Goal: Task Accomplishment & Management: Use online tool/utility

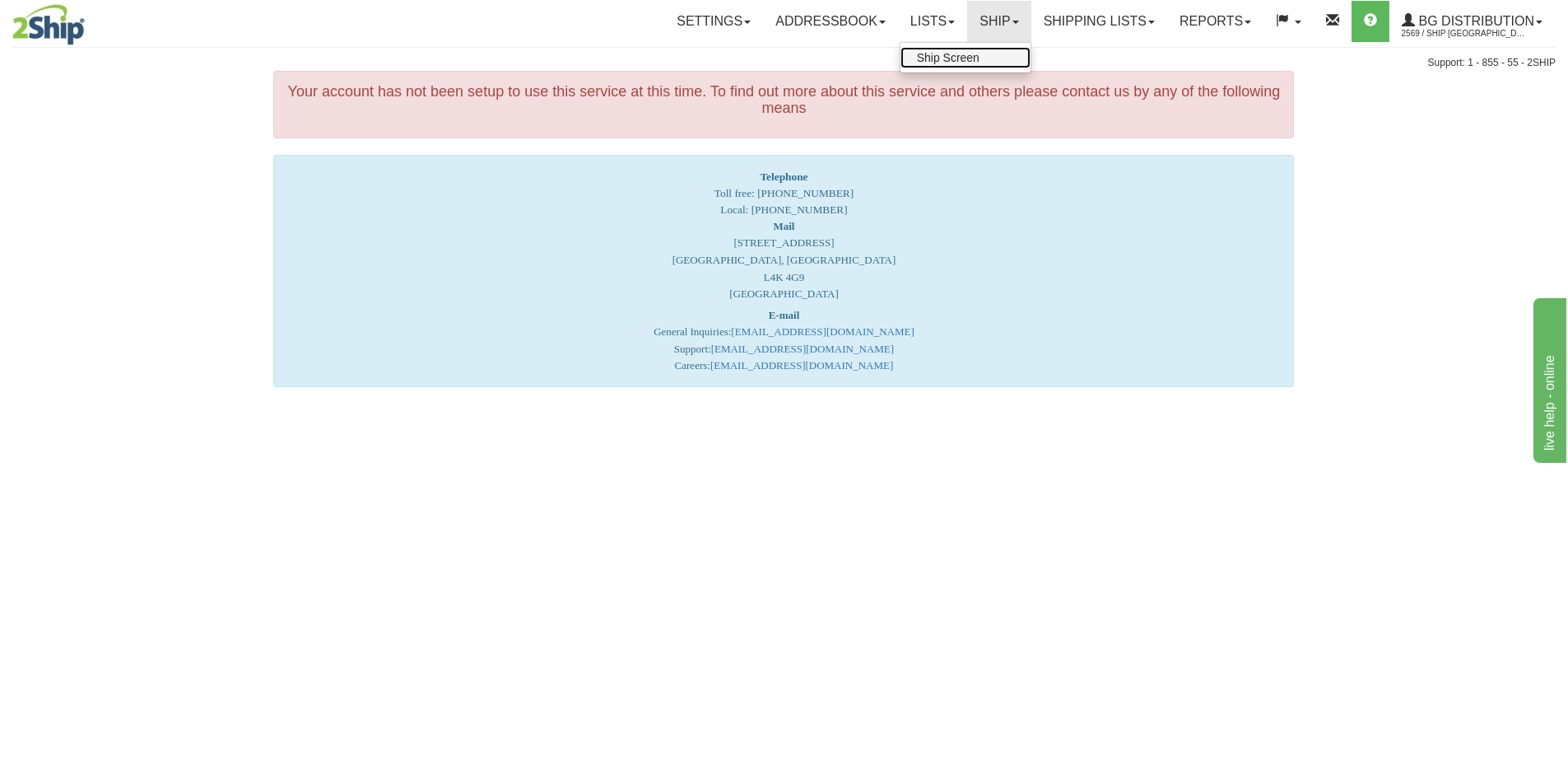
click at [954, 65] on link "Ship Screen" at bounding box center [965, 57] width 130 height 22
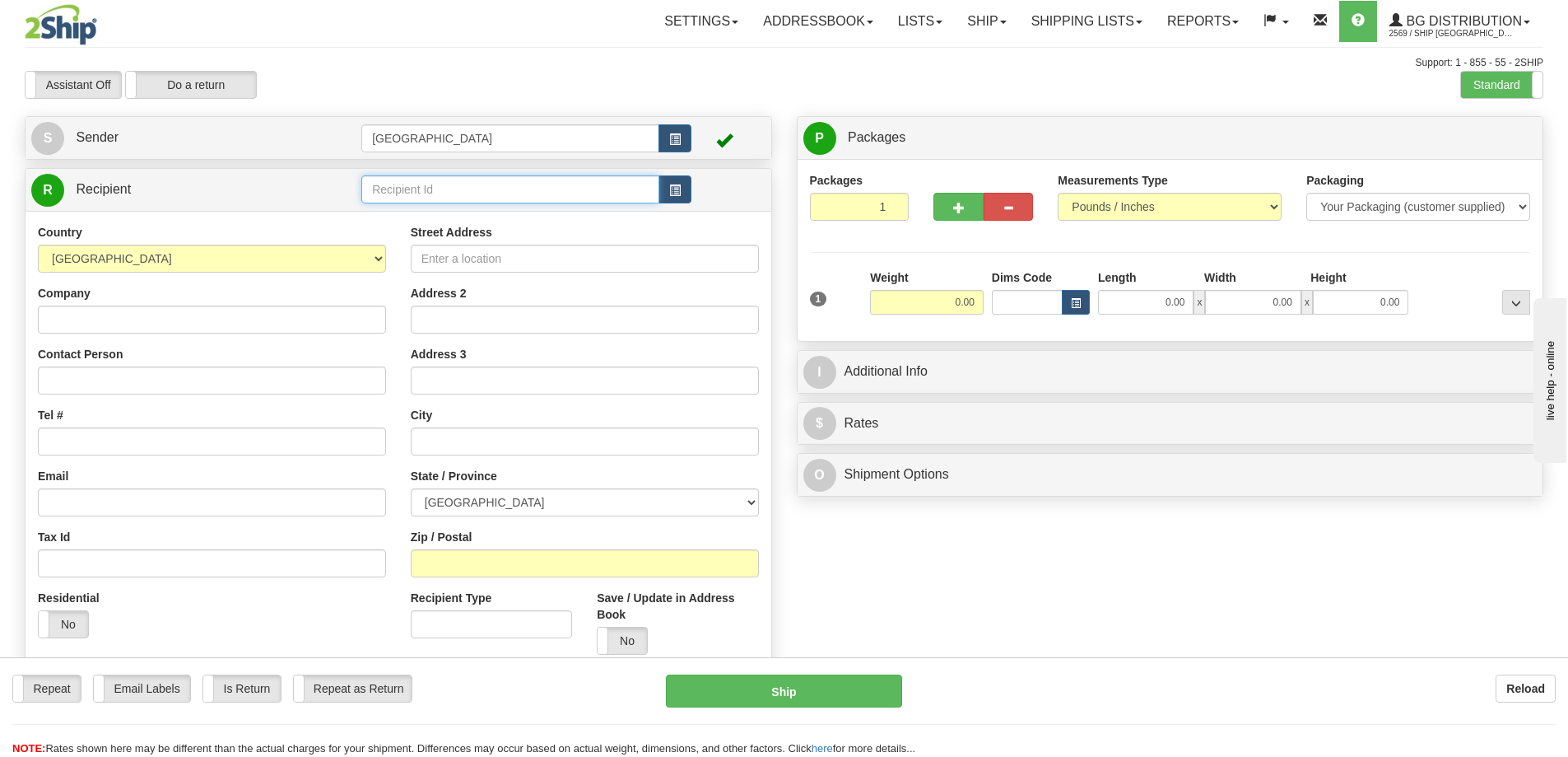
click at [421, 188] on input "text" at bounding box center [510, 189] width 298 height 28
click at [385, 215] on div "80076" at bounding box center [507, 214] width 282 height 18
type input "80076"
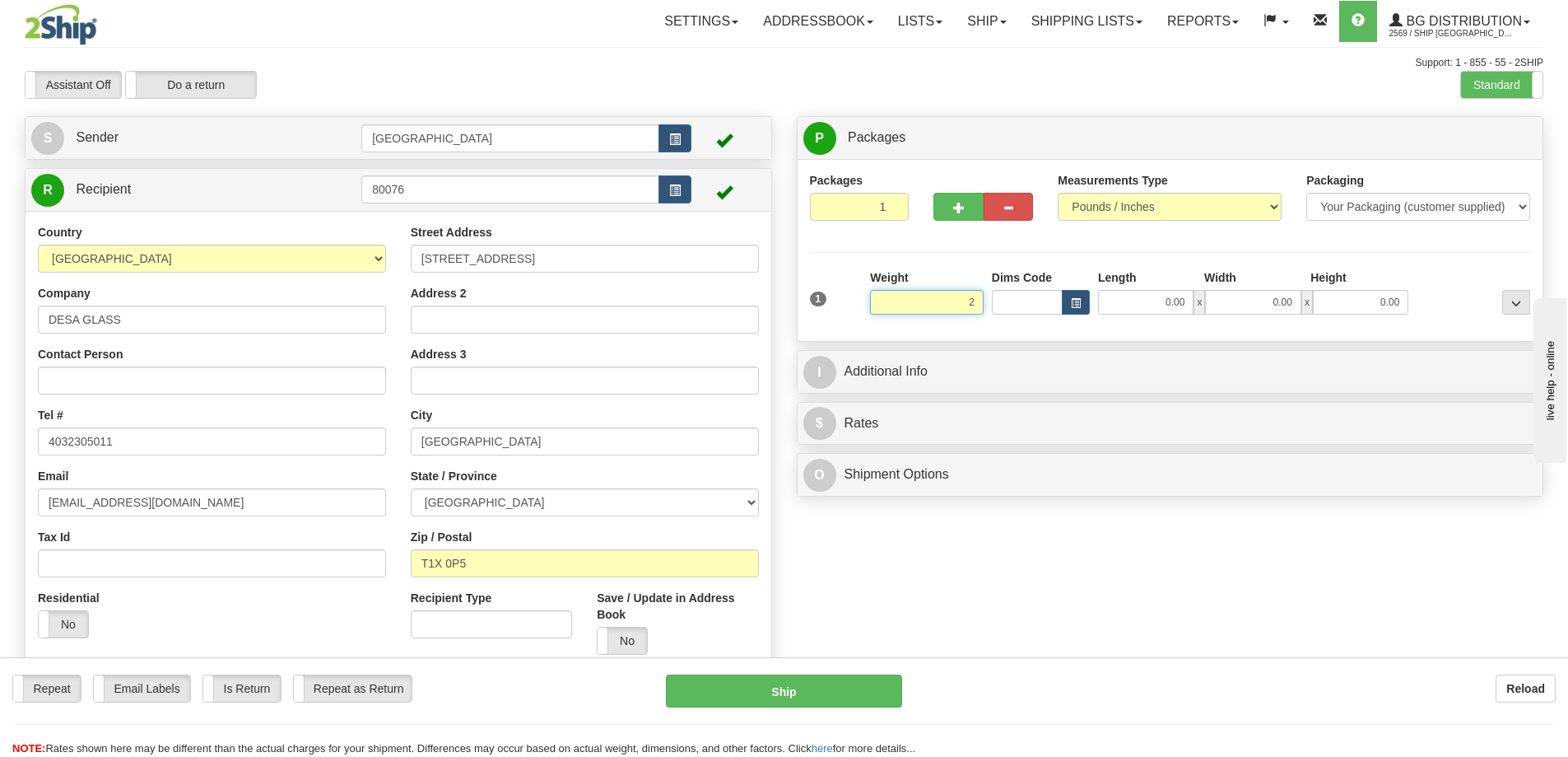
type input "2.00"
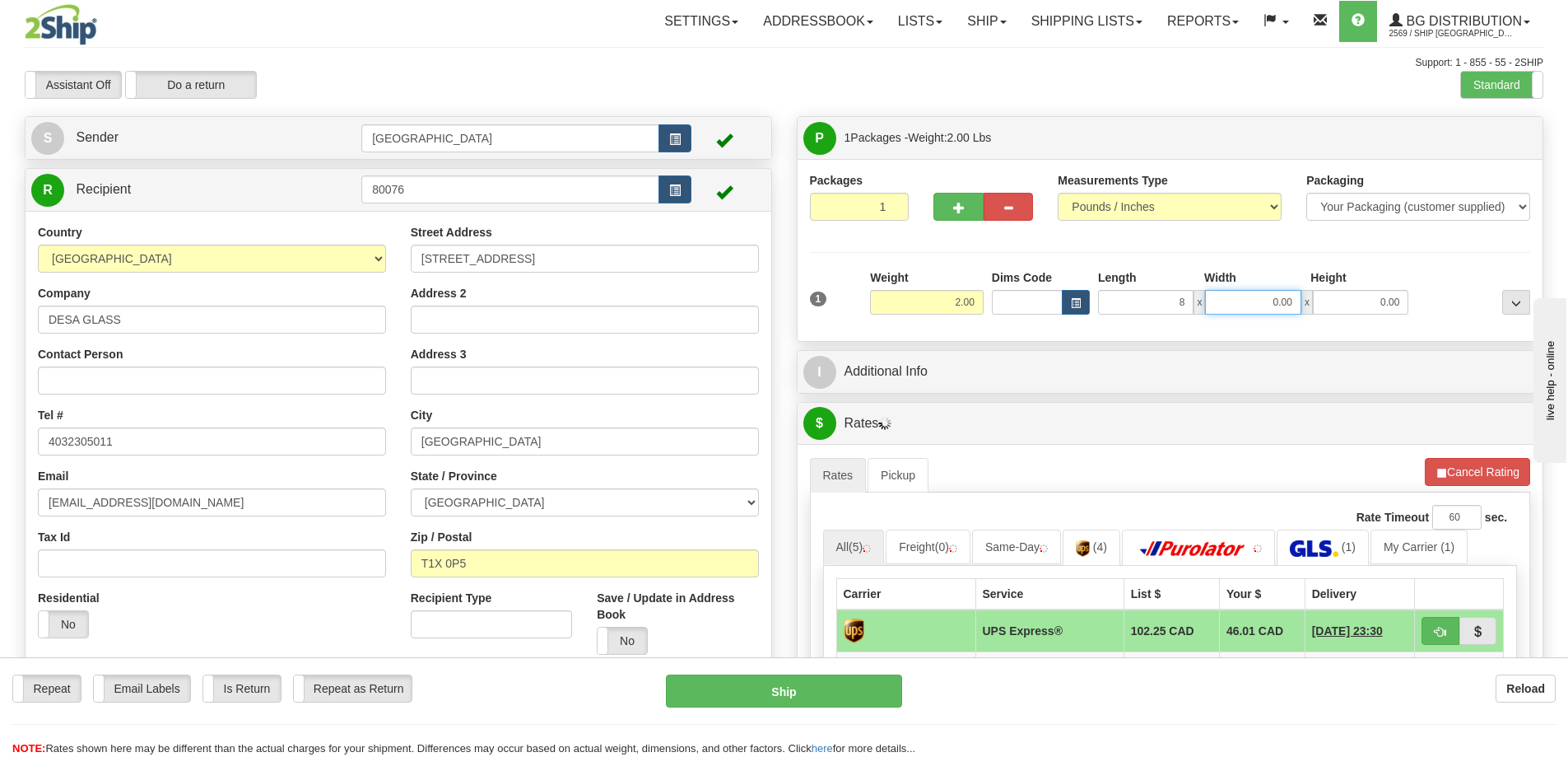
type input "8.00"
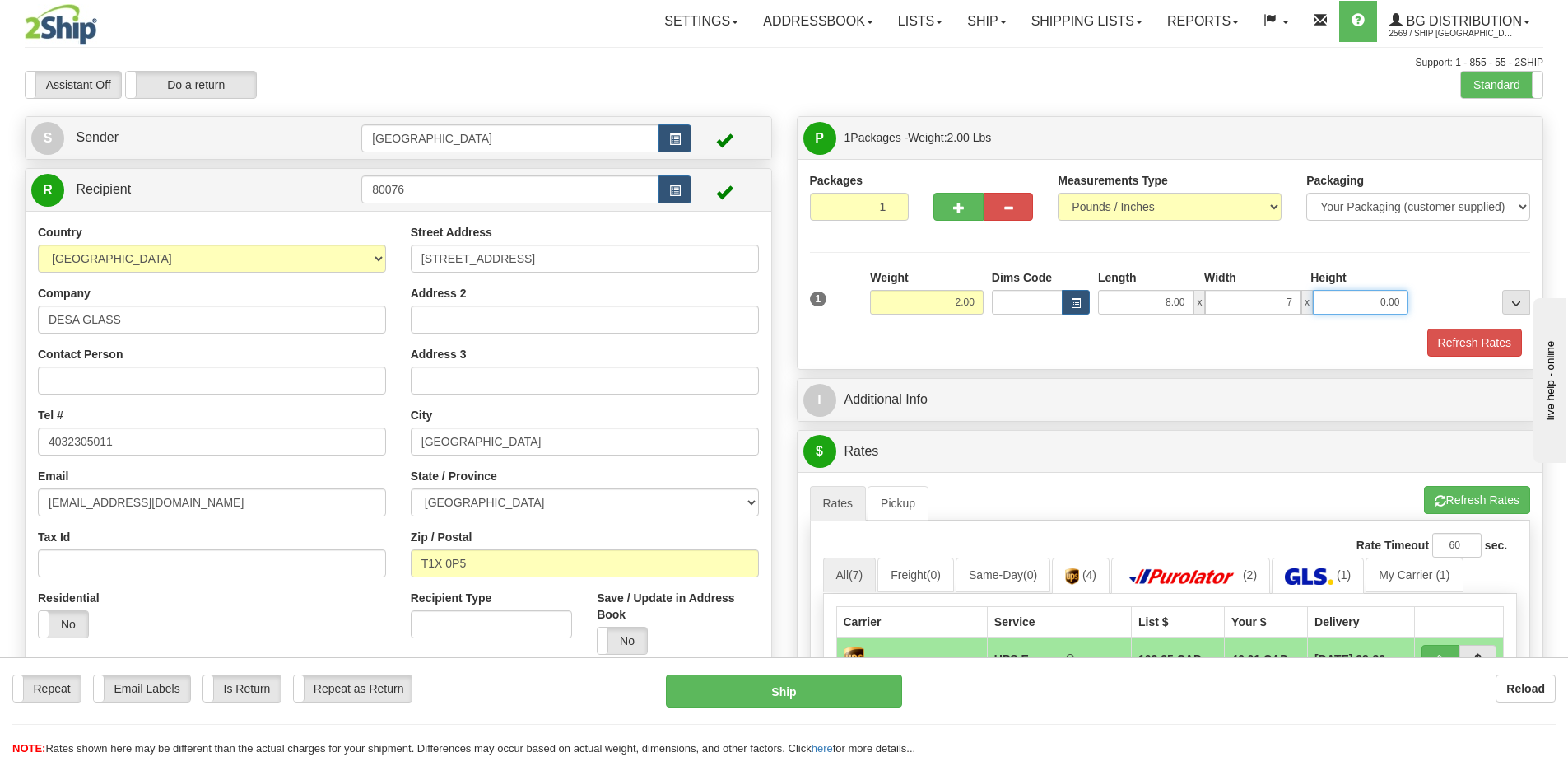
type input "7.00"
type input "6.00"
click at [1465, 340] on button "Refresh Rates" at bounding box center [1475, 342] width 95 height 28
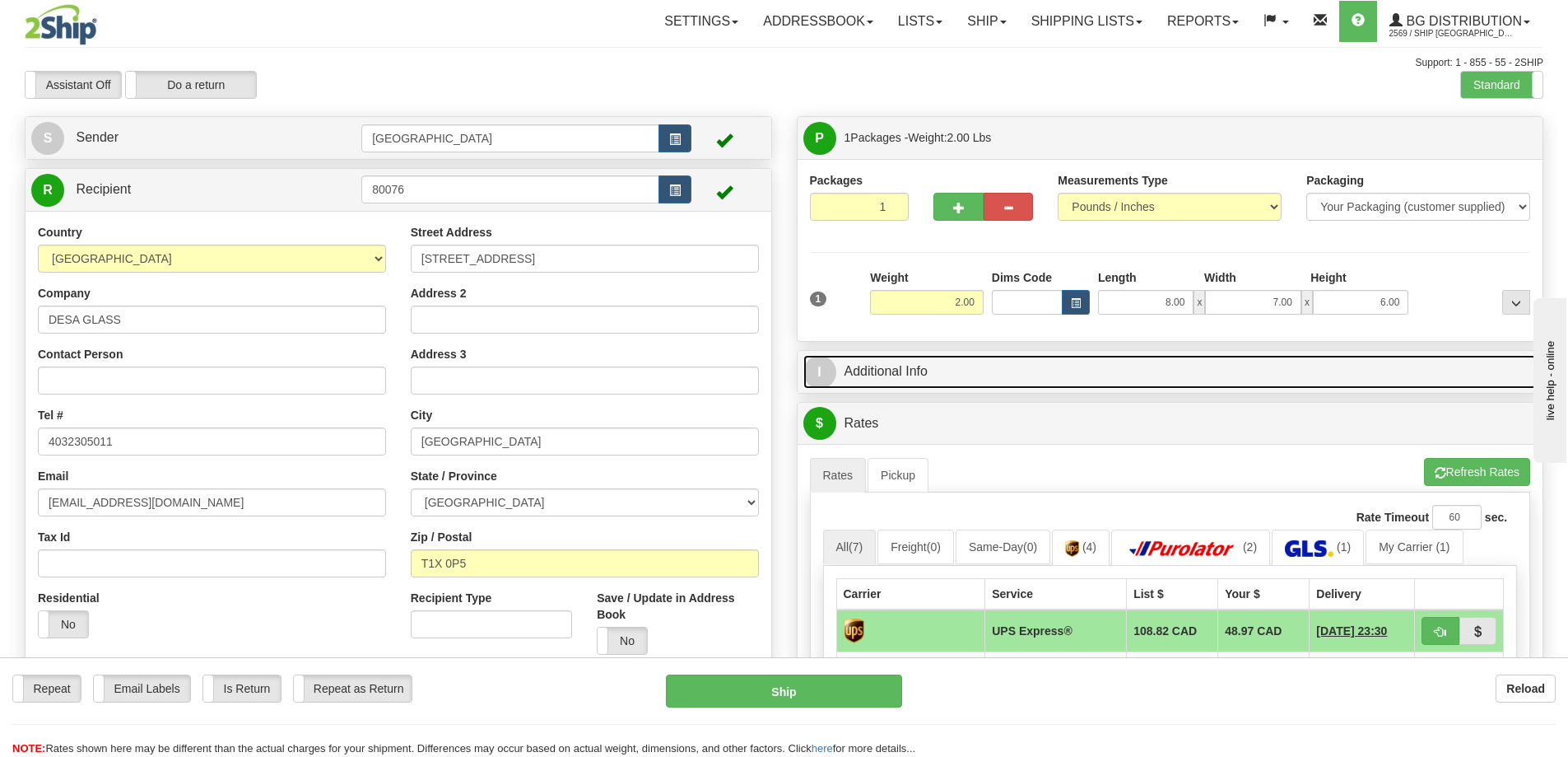
click at [1098, 370] on link "I Additional Info" at bounding box center [1170, 372] width 734 height 34
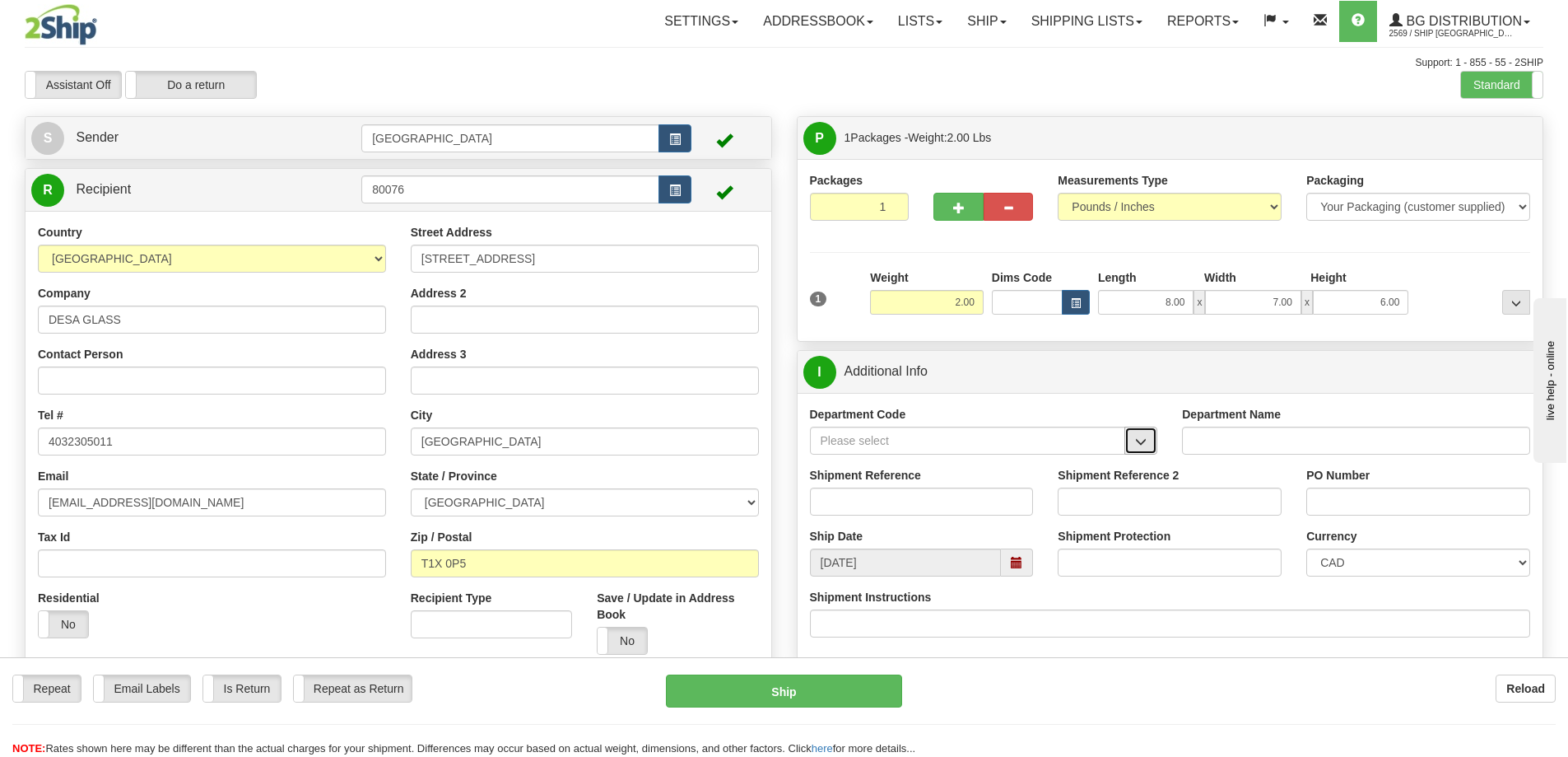
click at [1141, 440] on span "button" at bounding box center [1140, 442] width 12 height 11
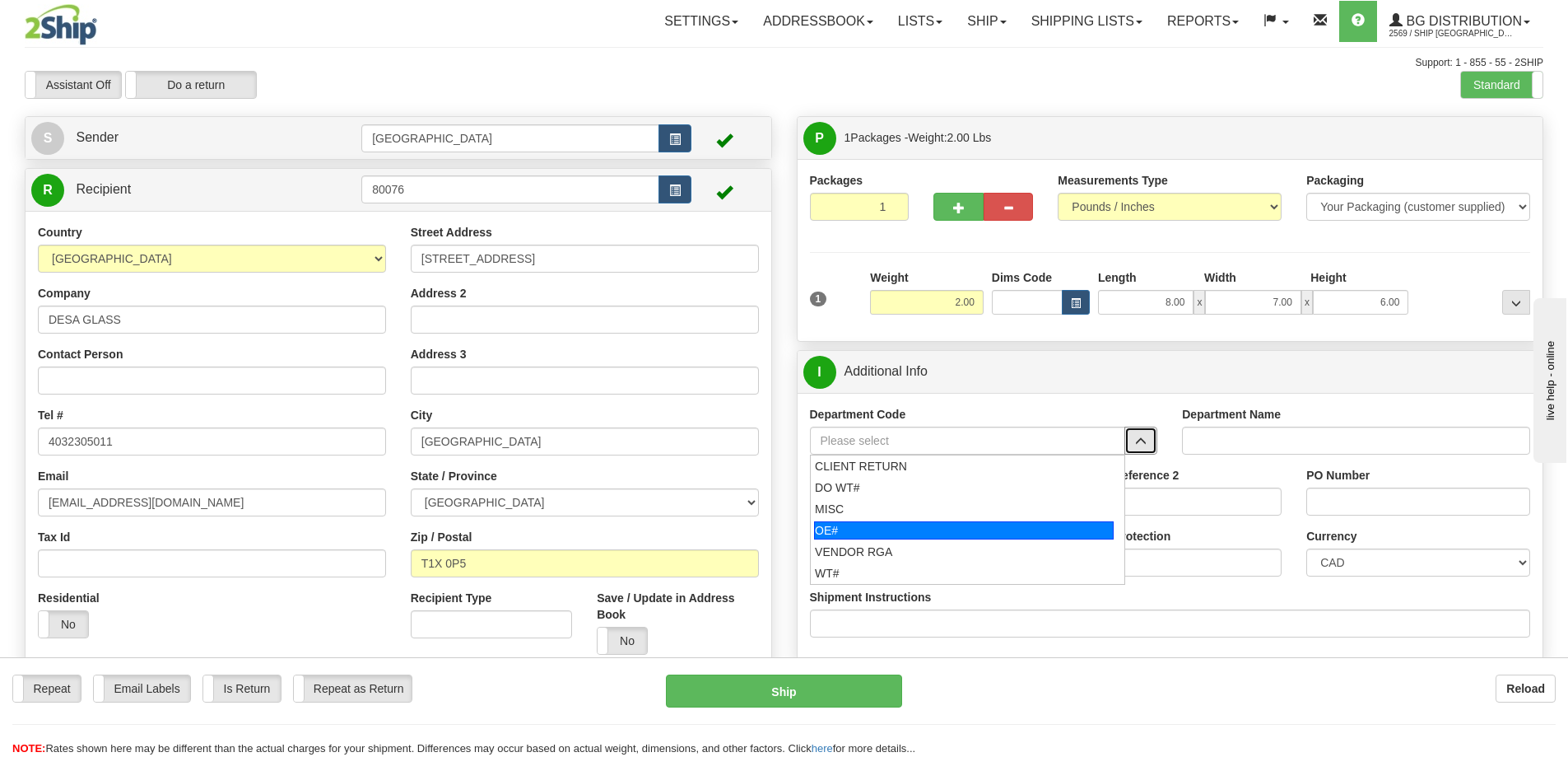
click at [873, 531] on div "OE#" at bounding box center [964, 530] width 299 height 18
type input "OE#"
type input "ORDERS"
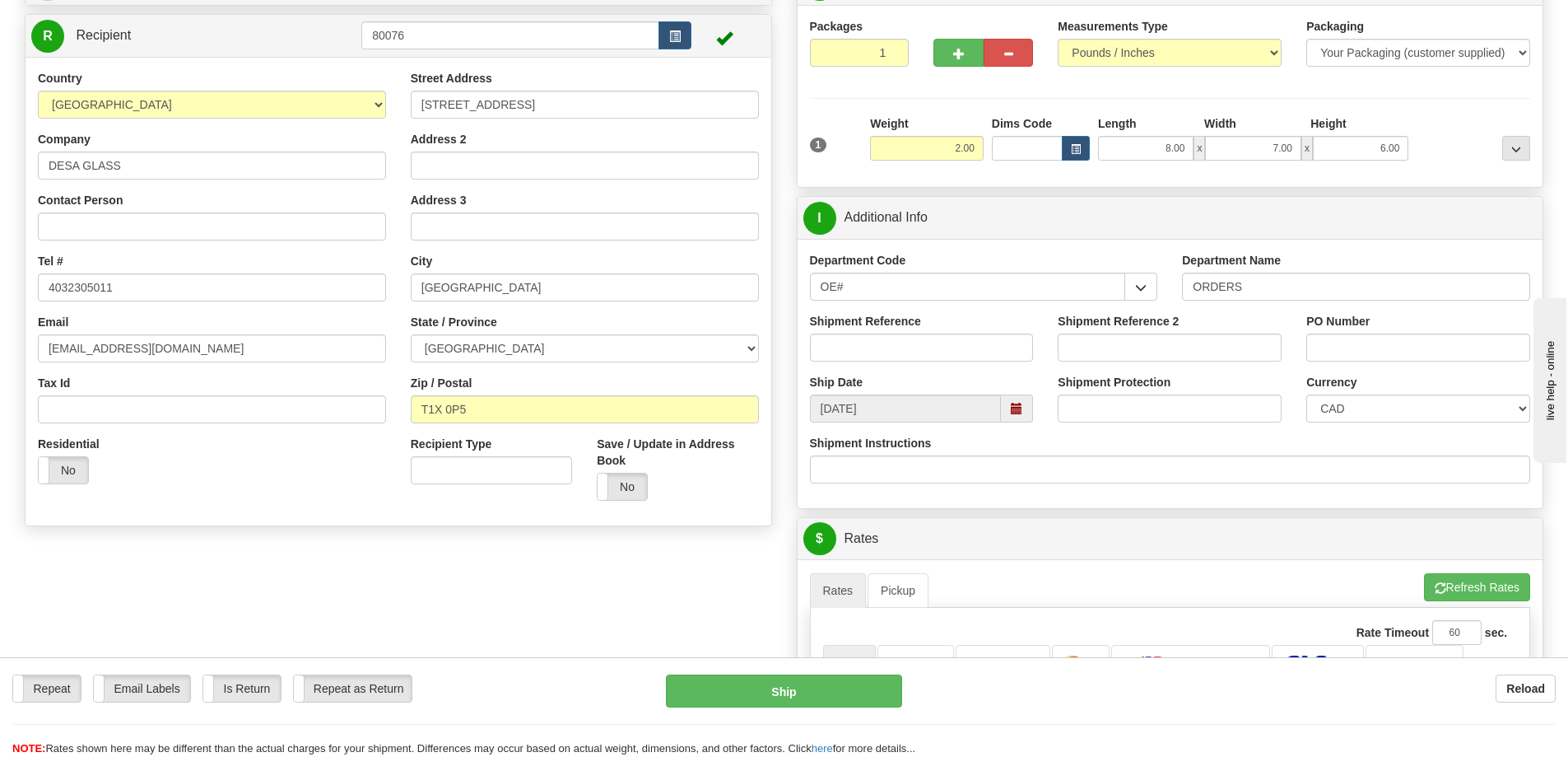
scroll to position [165, 0]
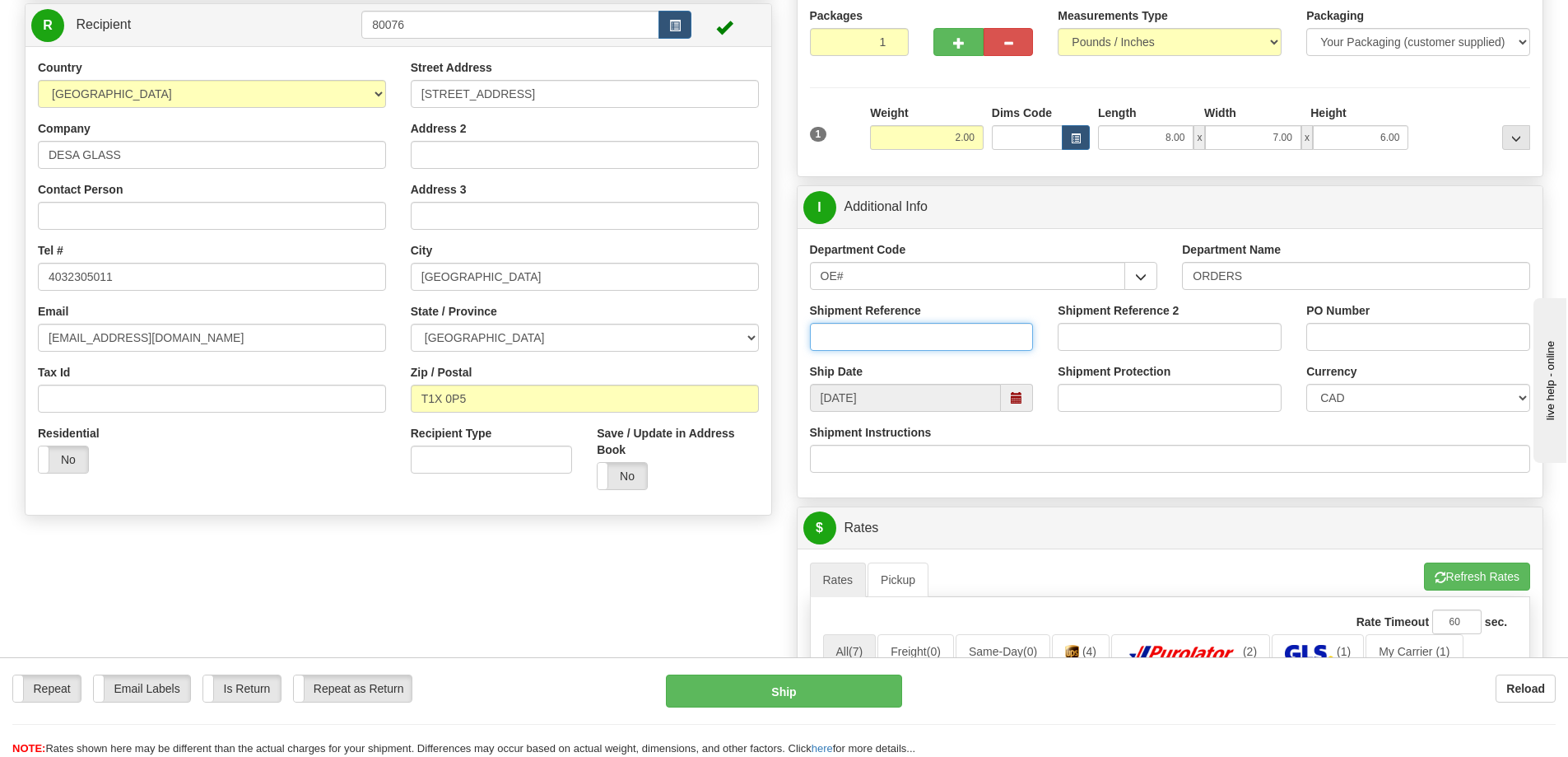
click at [988, 328] on input "Shipment Reference" at bounding box center [922, 336] width 224 height 28
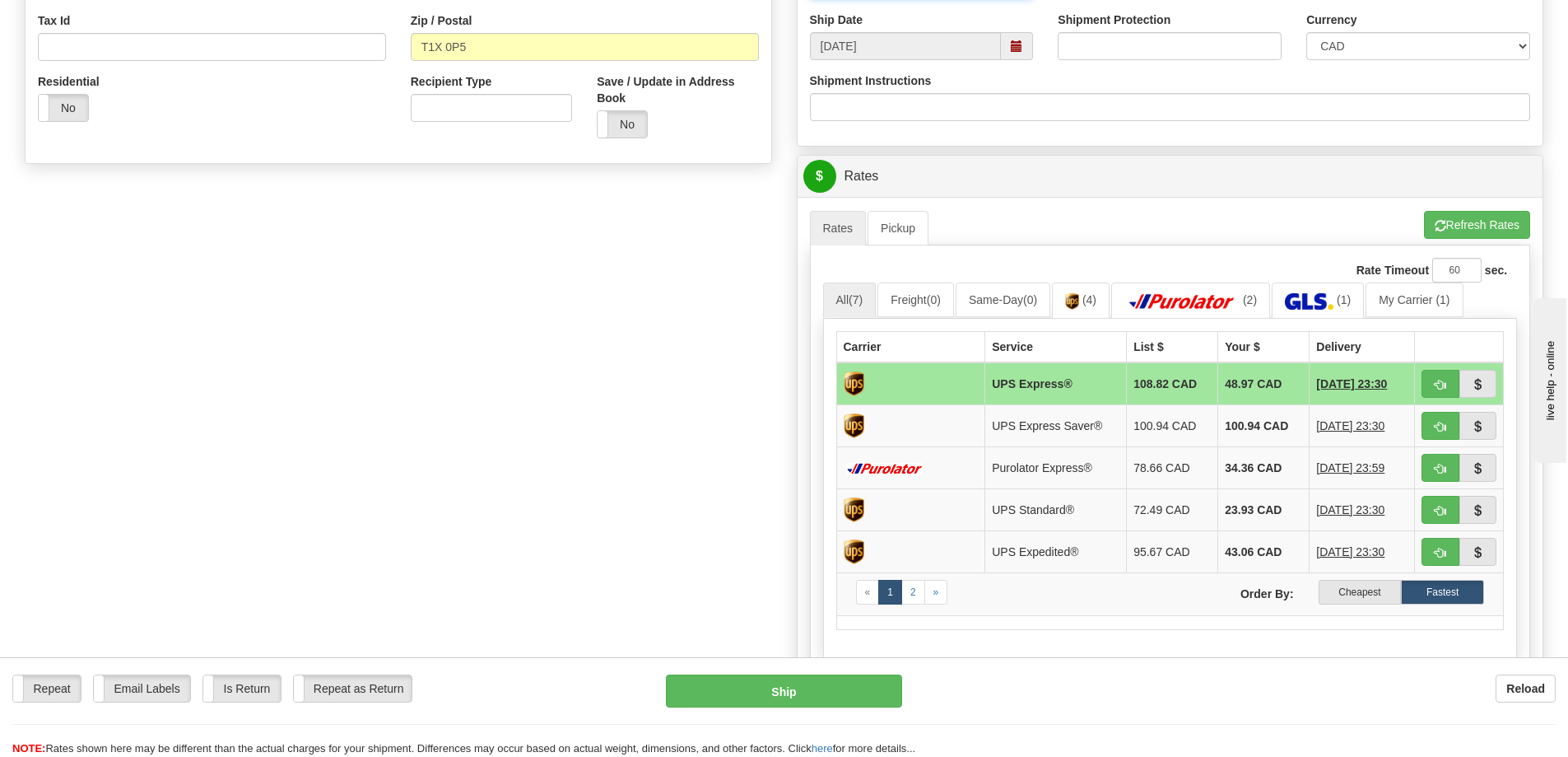
scroll to position [577, 0]
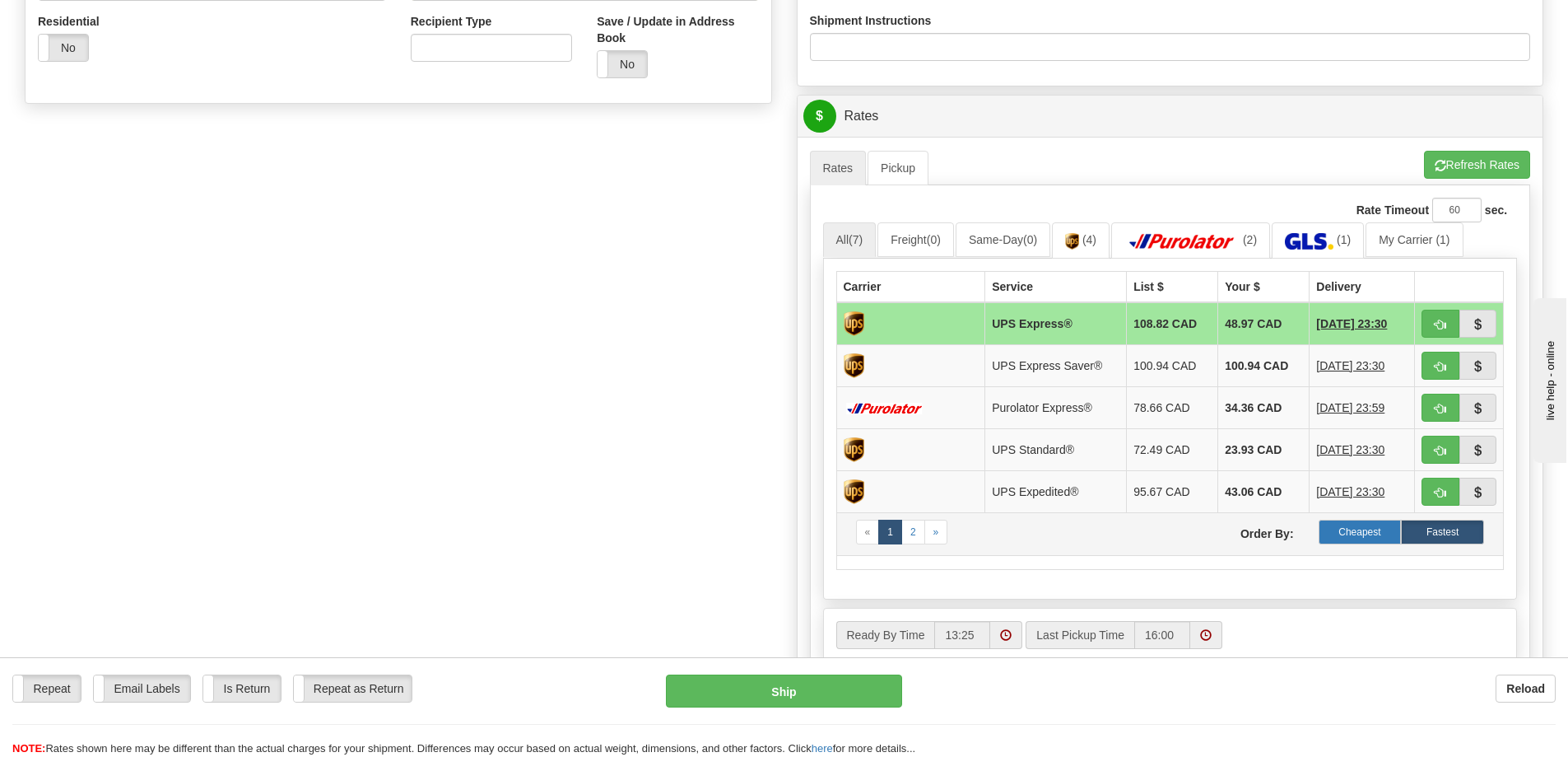
type input "90039715-00"
click at [1361, 527] on label "Cheapest" at bounding box center [1360, 532] width 83 height 25
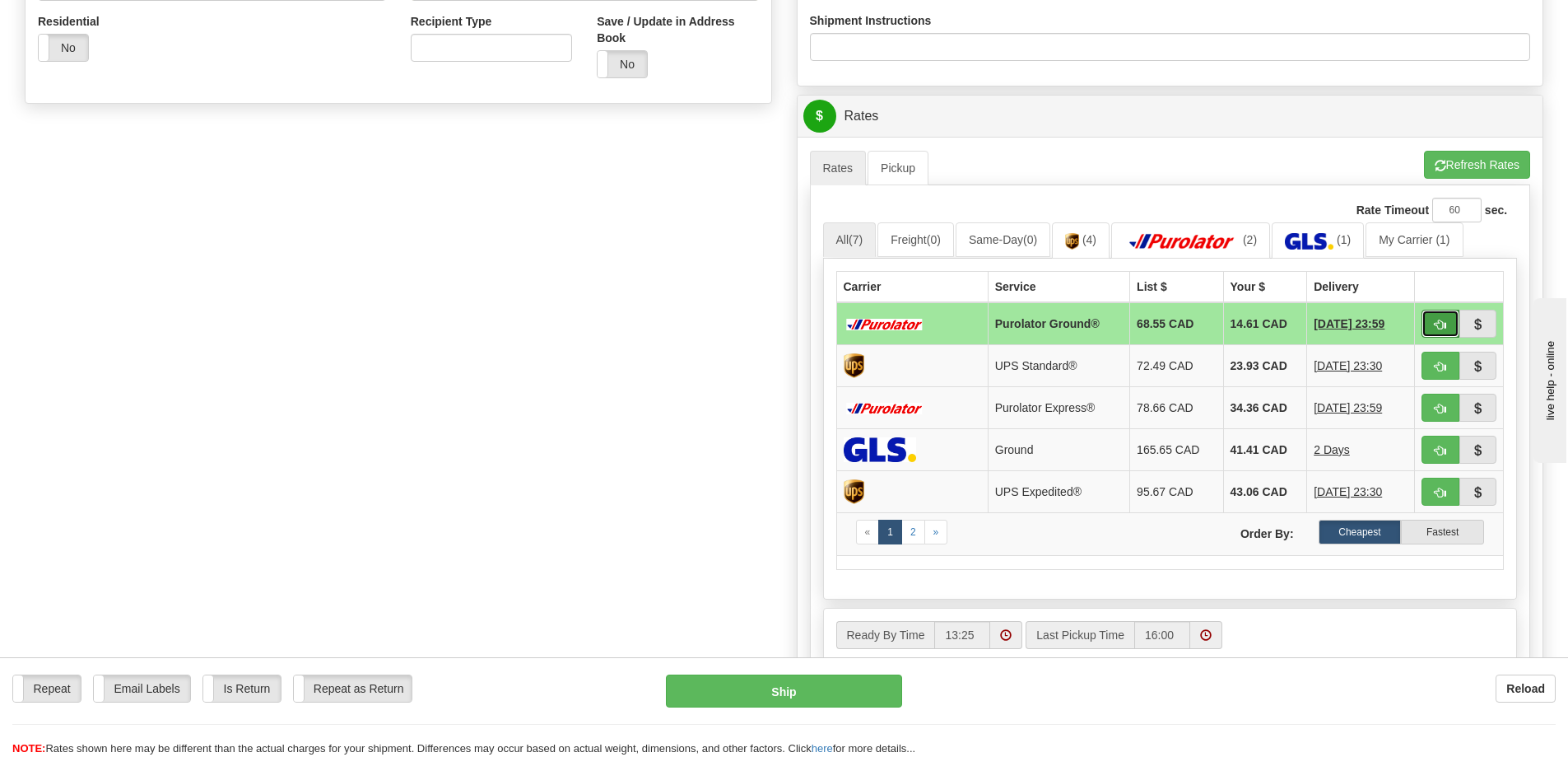
click at [1440, 321] on span "button" at bounding box center [1440, 325] width 12 height 11
type input "260"
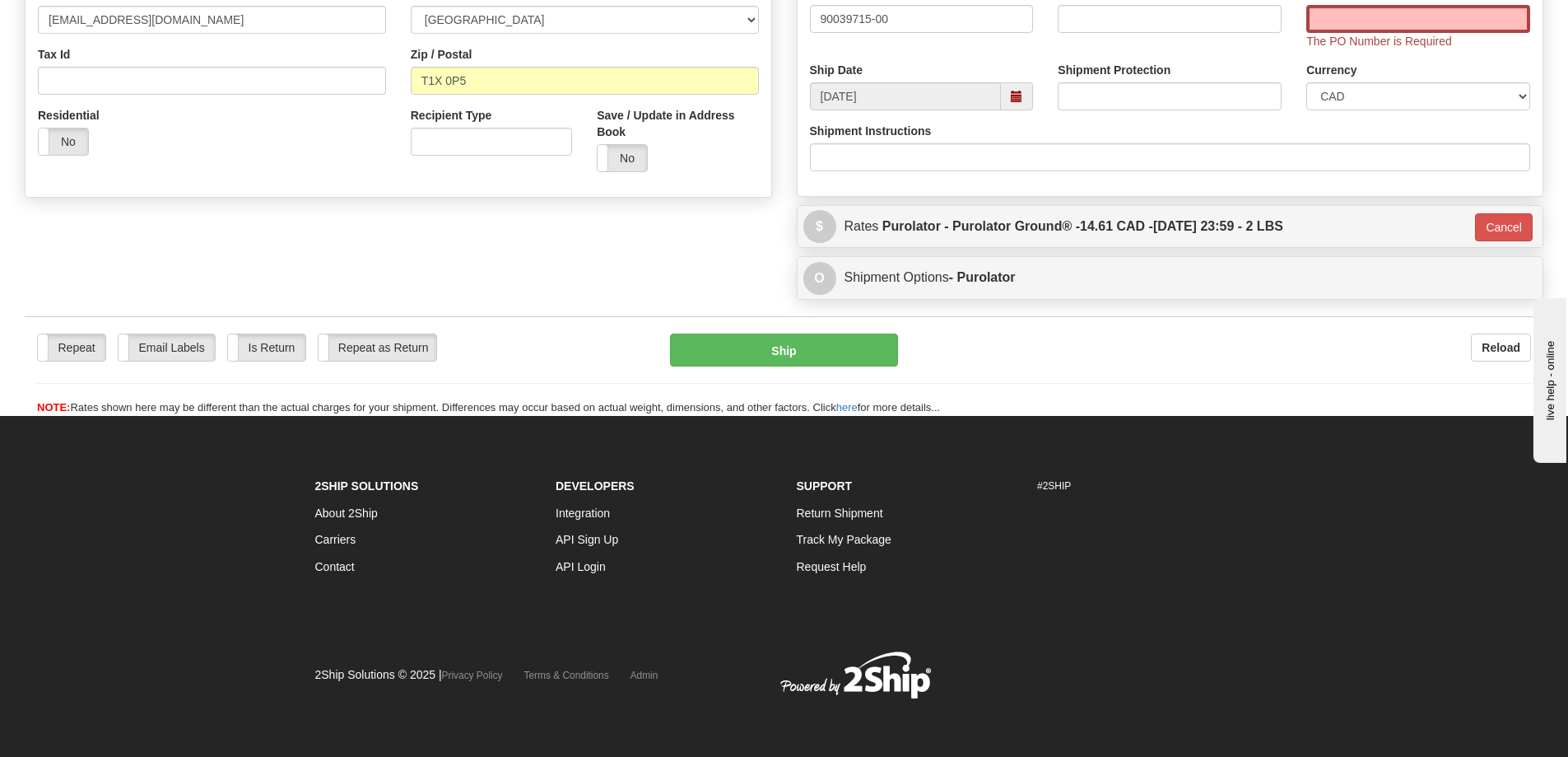
scroll to position [483, 0]
click at [818, 352] on button "Ship" at bounding box center [784, 350] width 228 height 33
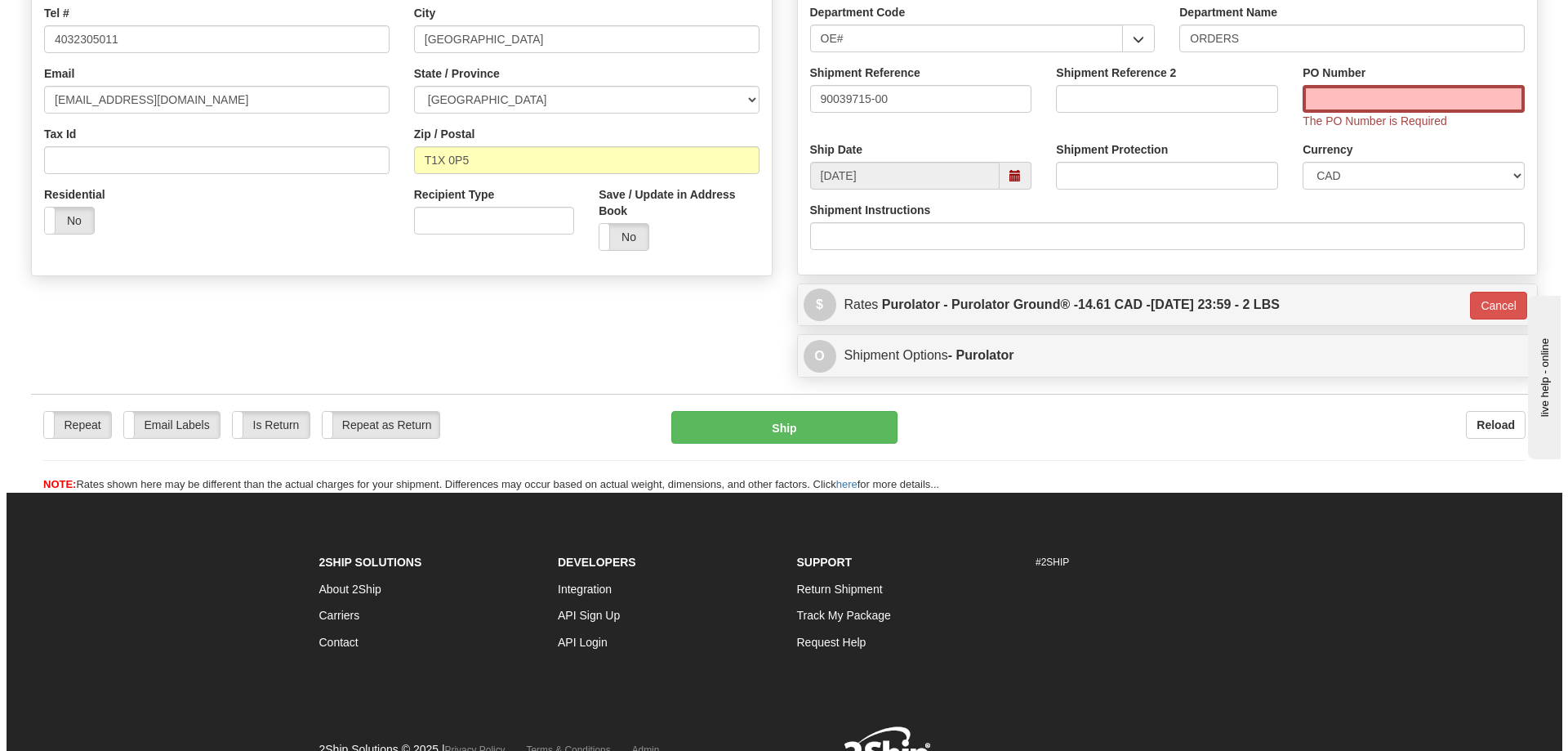
scroll to position [398, 0]
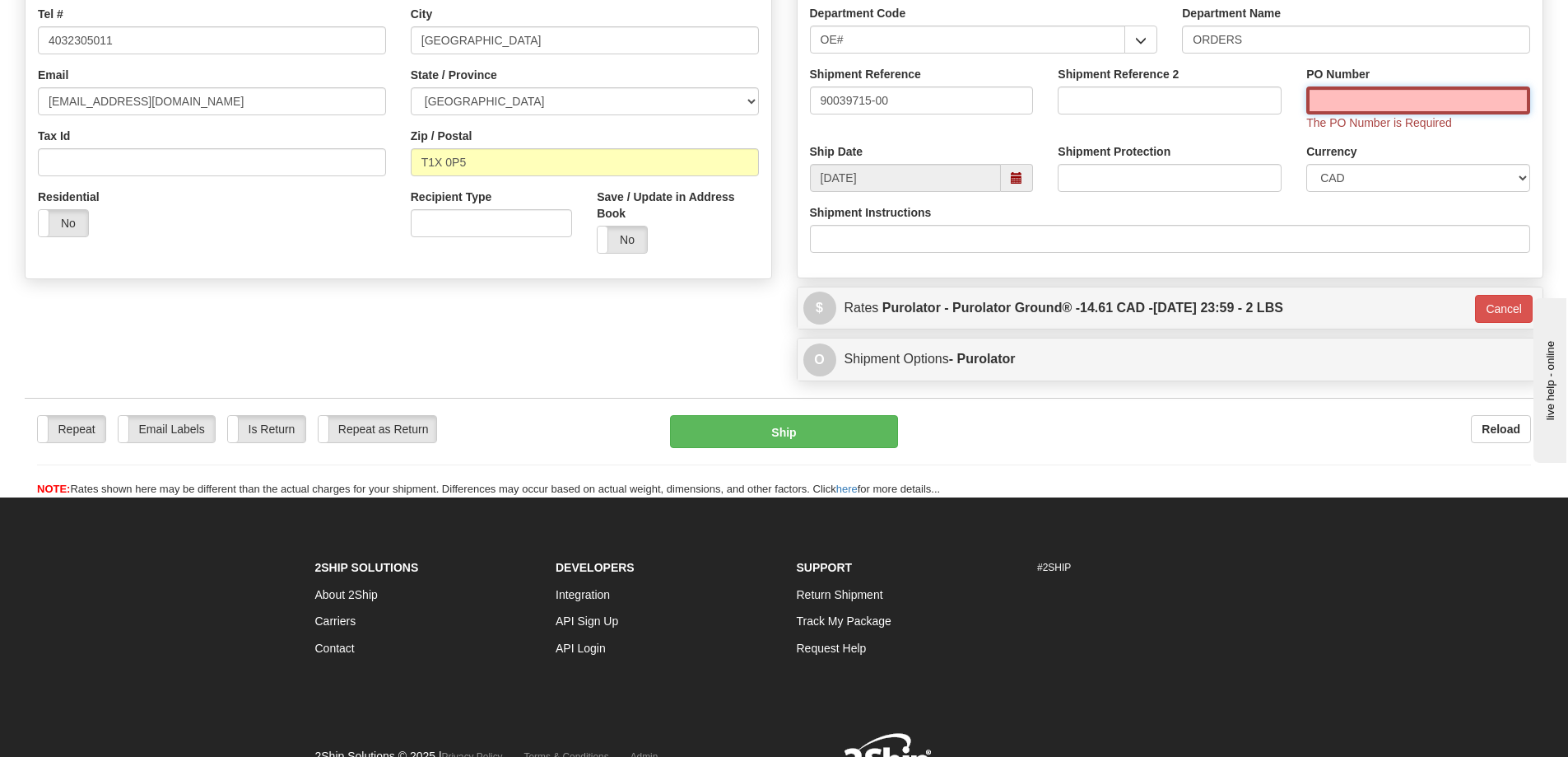
click at [1348, 96] on input "PO Number" at bounding box center [1418, 100] width 224 height 28
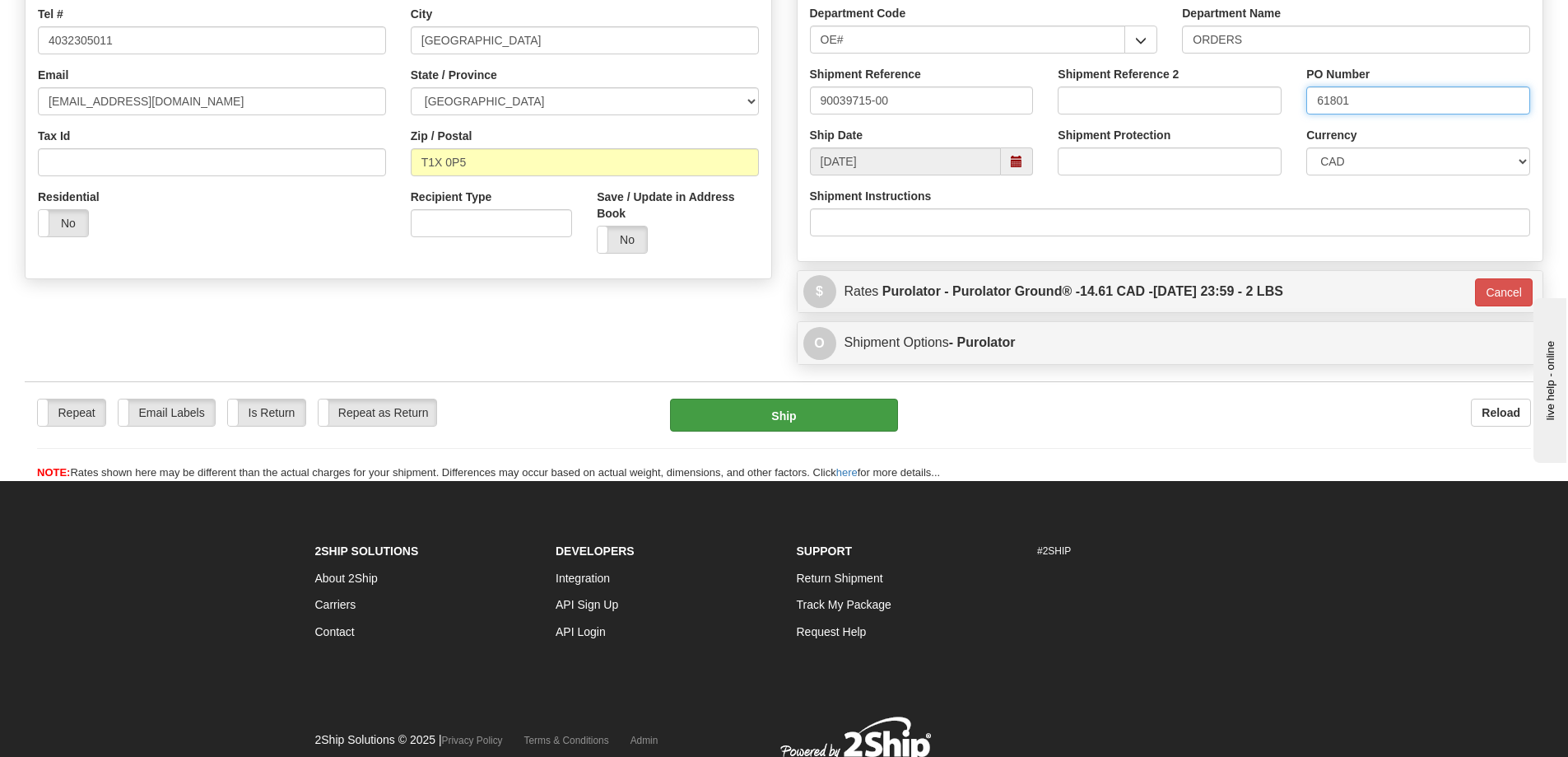
type input "61801"
click at [829, 415] on button "Ship" at bounding box center [784, 414] width 228 height 33
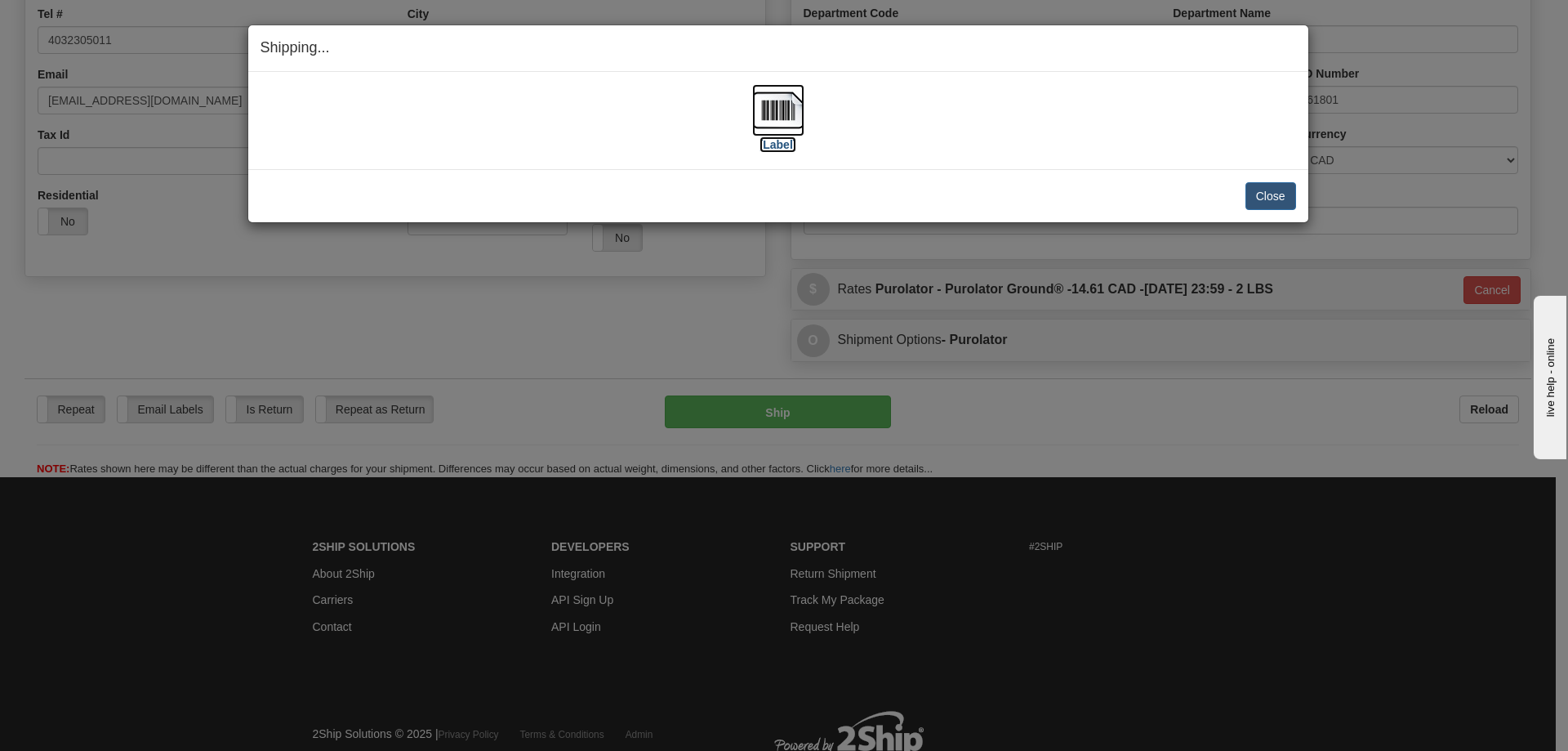
click at [776, 144] on label "[Label]" at bounding box center [778, 144] width 37 height 16
click at [1263, 198] on button "Close" at bounding box center [1270, 196] width 51 height 28
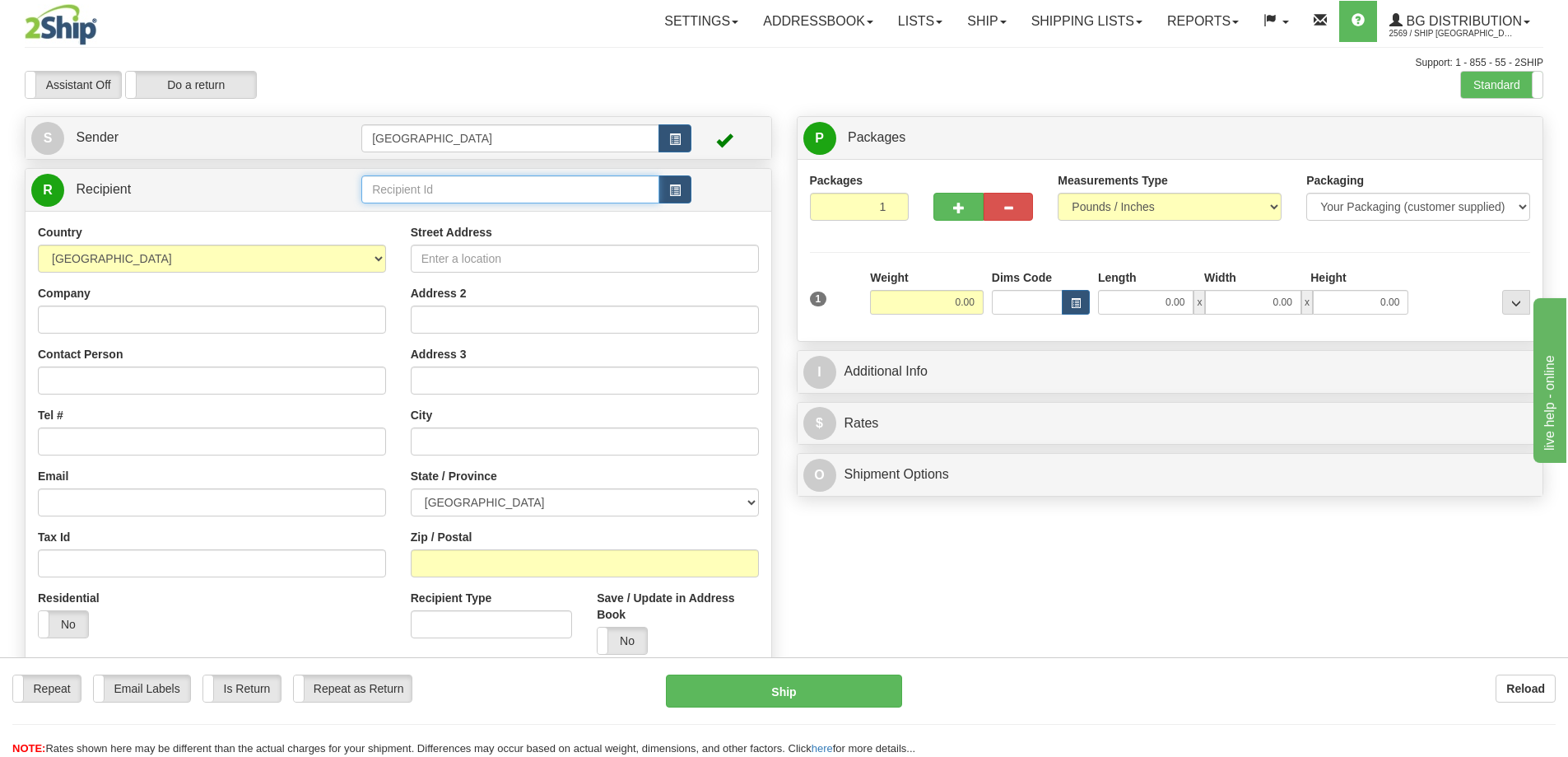
click at [434, 190] on input "text" at bounding box center [510, 189] width 298 height 28
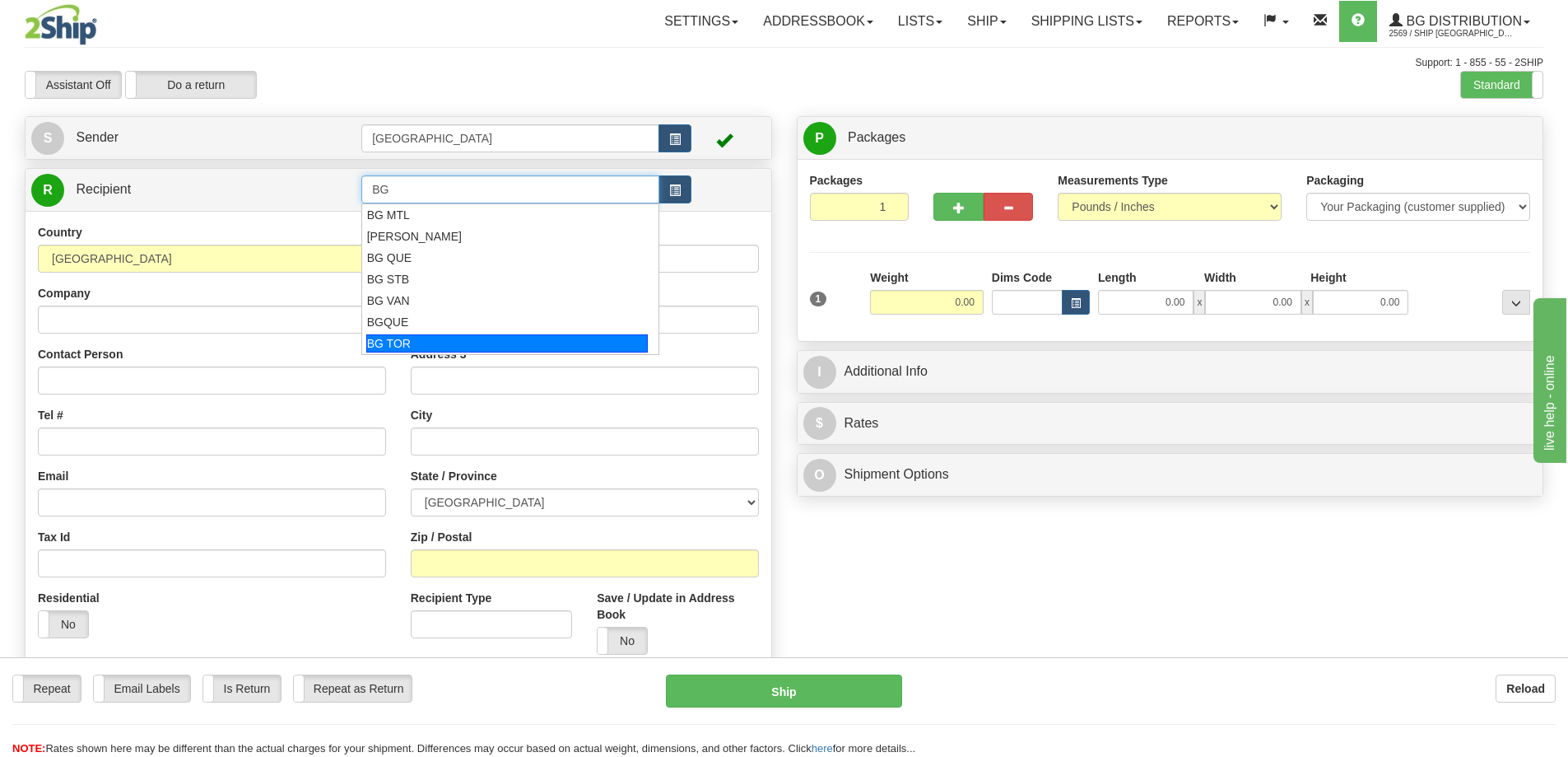
click at [404, 340] on div "BG TOR" at bounding box center [507, 344] width 282 height 18
type input "BG TOR"
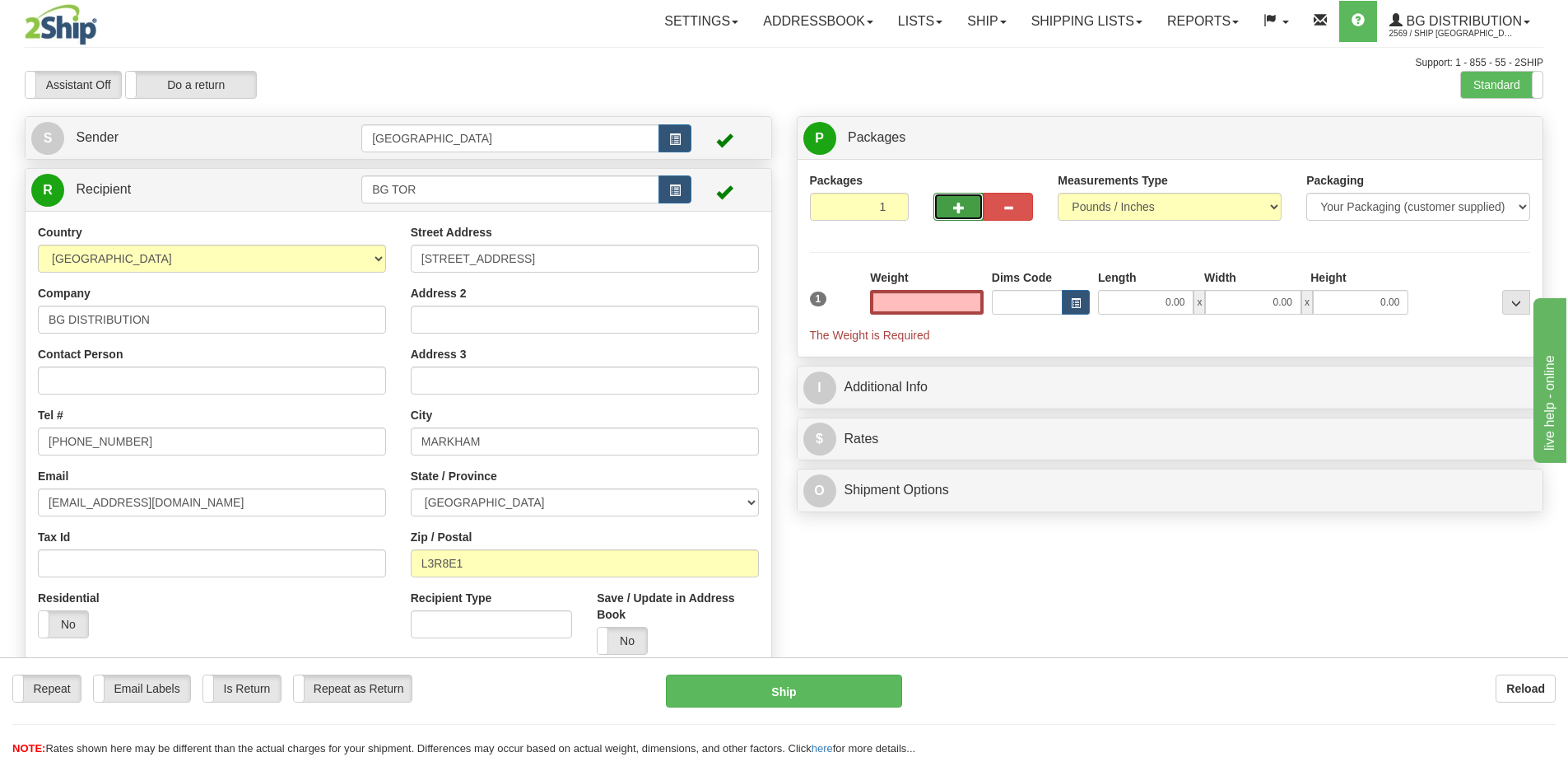
type input "0.00"
click at [956, 205] on span "button" at bounding box center [958, 208] width 12 height 11
type input "3"
click at [1518, 135] on span "Package Level" at bounding box center [1494, 138] width 65 height 12
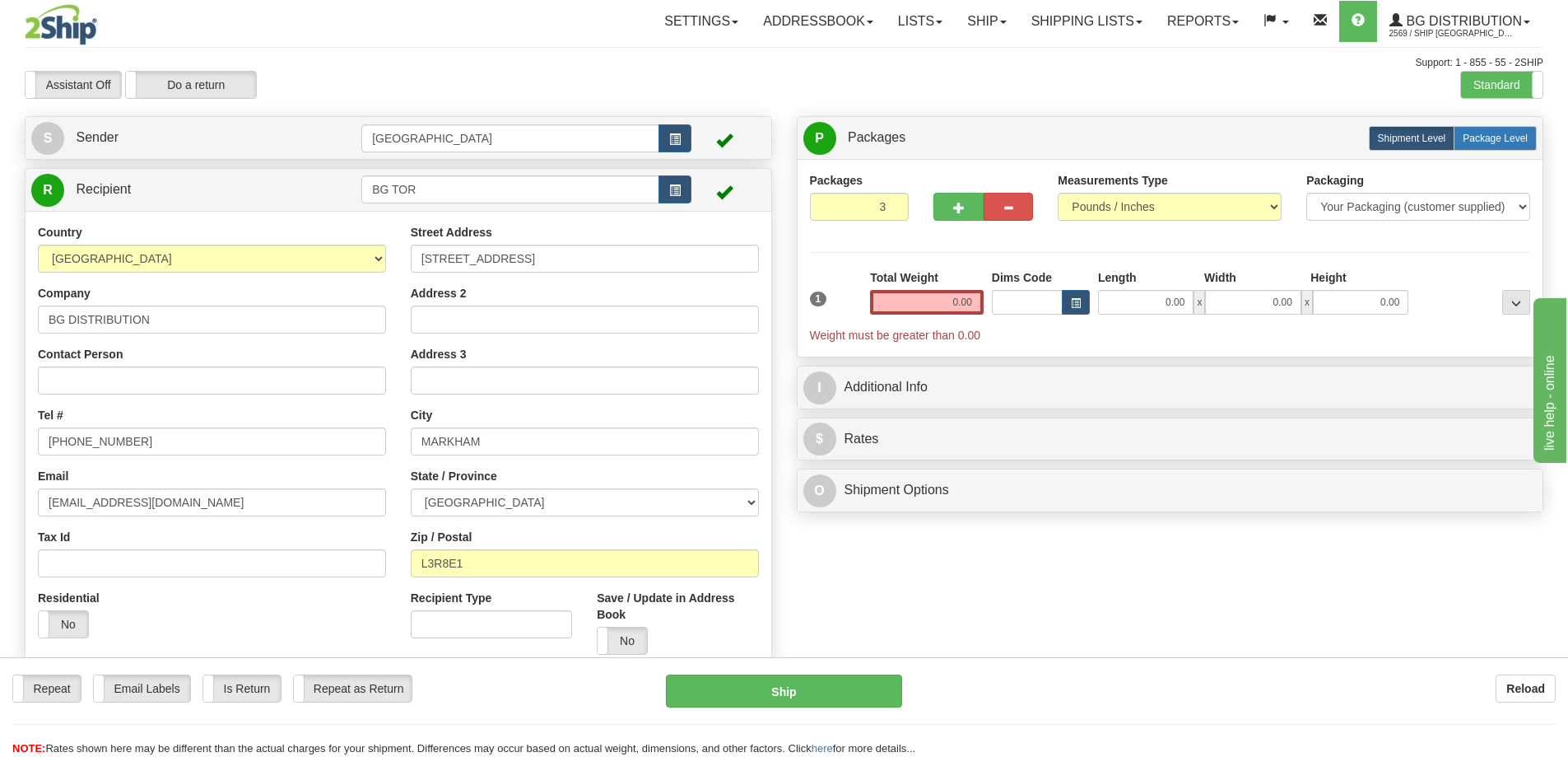
radio input "true"
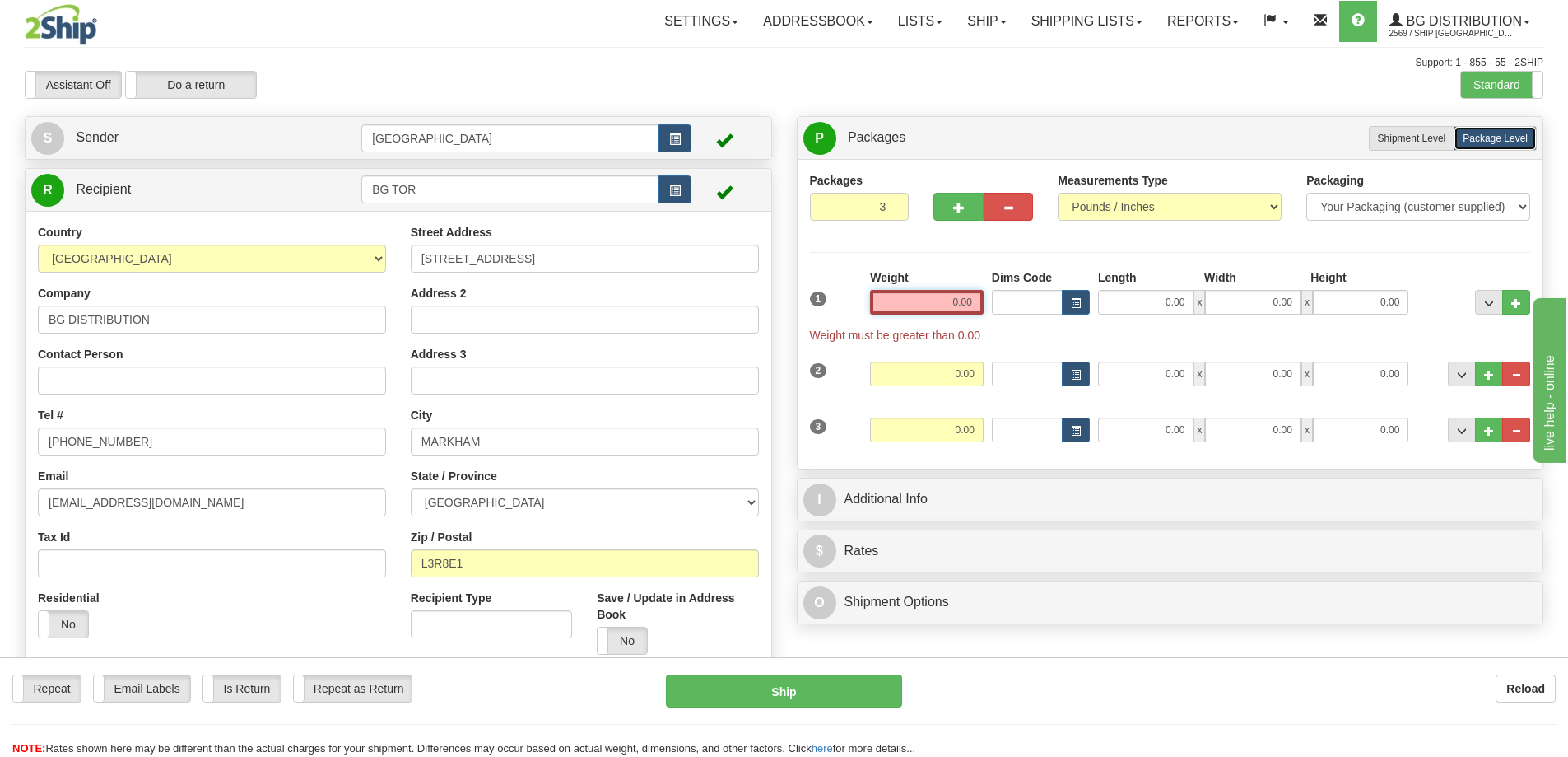
click at [971, 301] on input "0.00" at bounding box center [926, 302] width 114 height 25
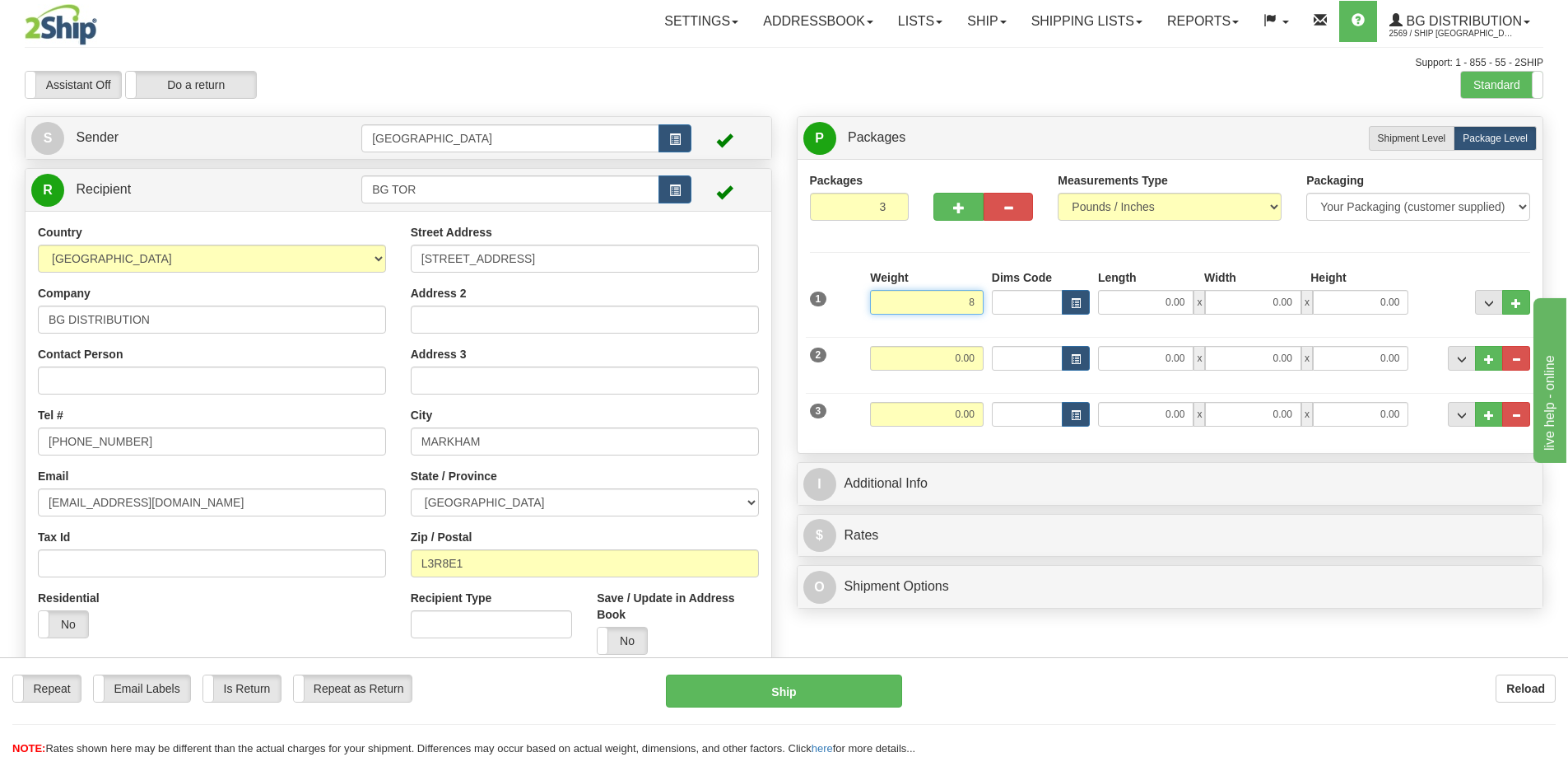
type input "8.00"
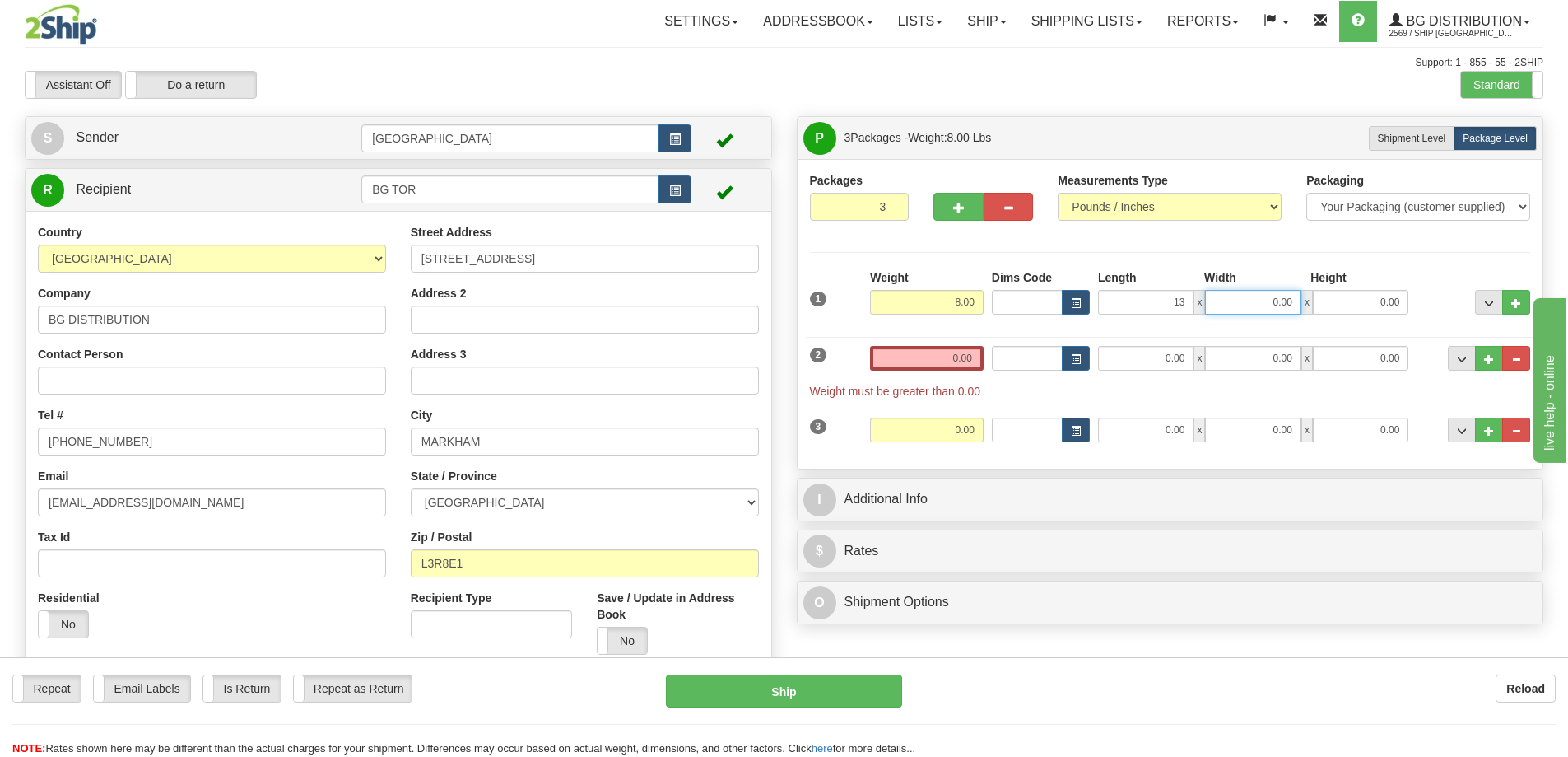
type input "13.00"
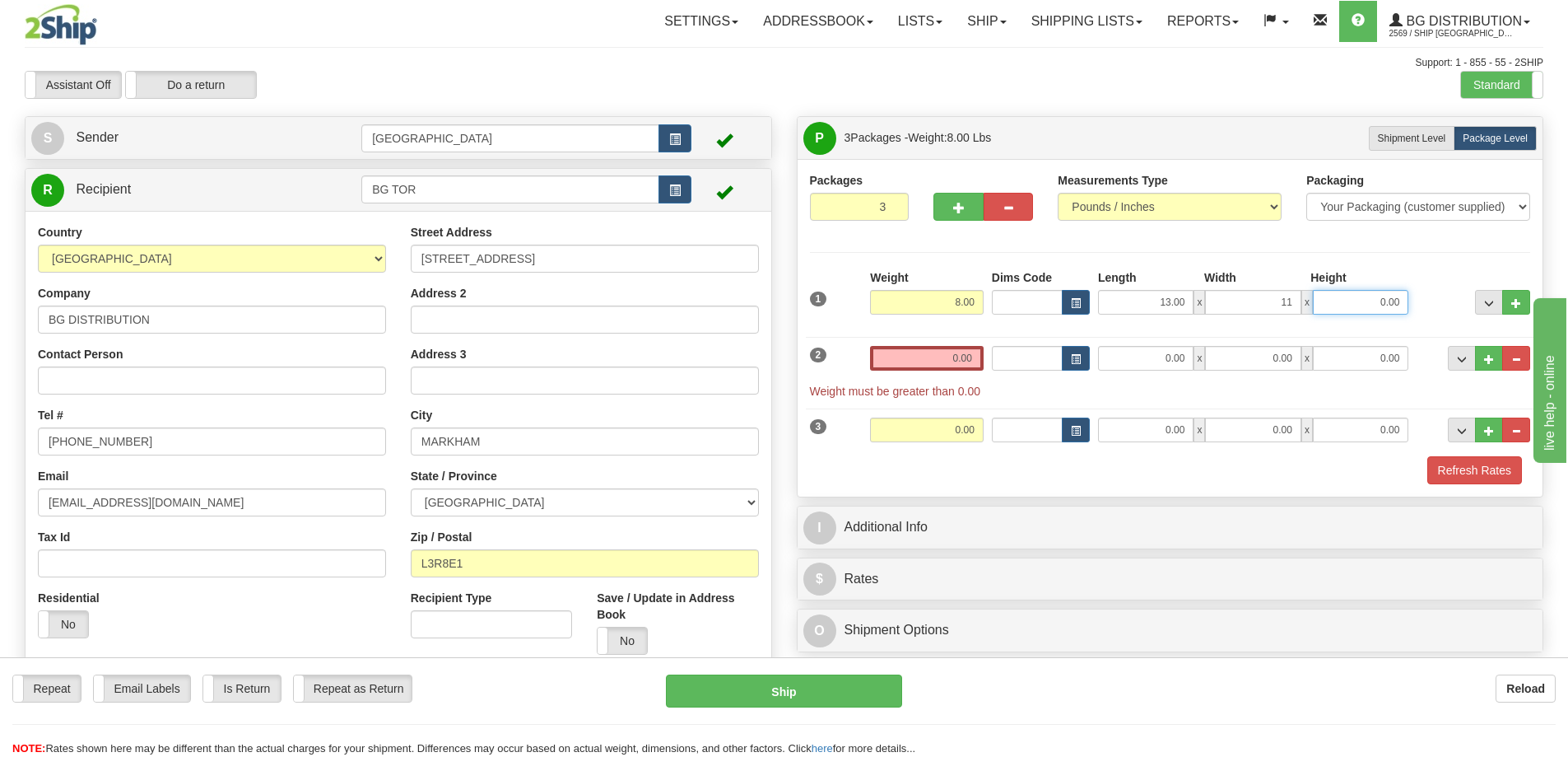
type input "11.00"
type input "8.00"
click at [973, 356] on input "0.00" at bounding box center [926, 359] width 114 height 25
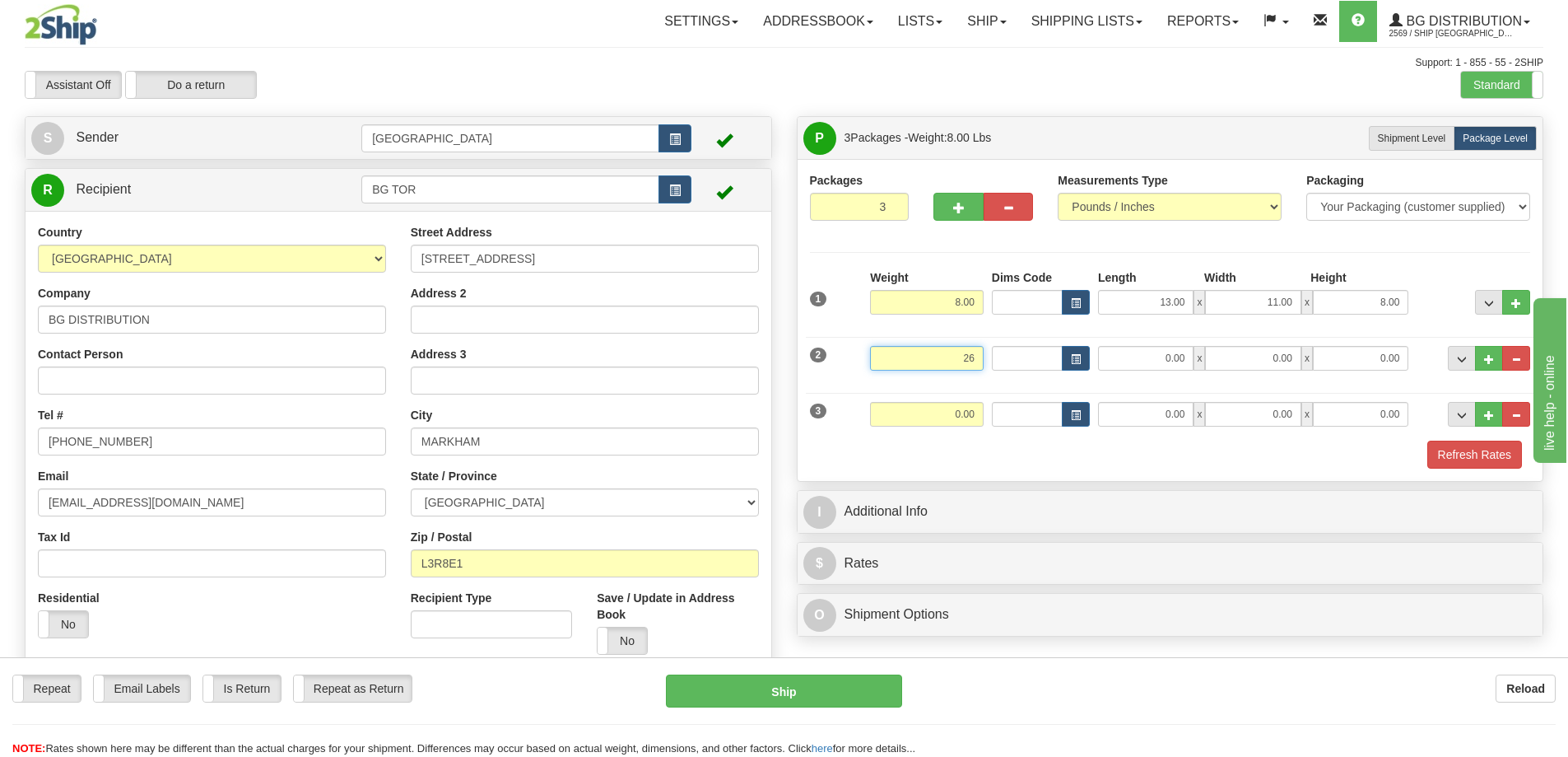
type input "26.00"
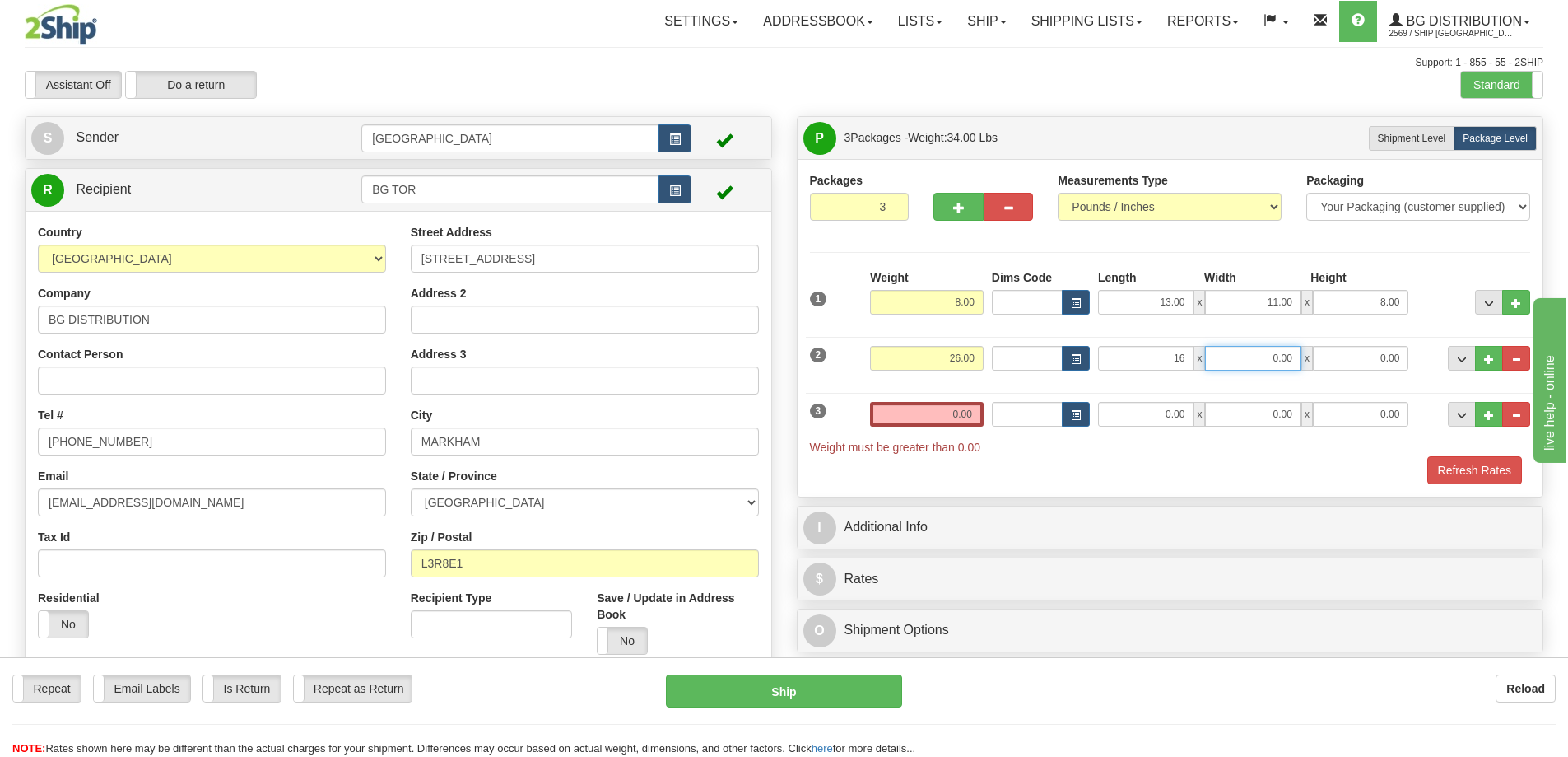
type input "16.00"
type input "15.00"
type input "11.00"
click at [971, 414] on input "0.00" at bounding box center [926, 414] width 114 height 25
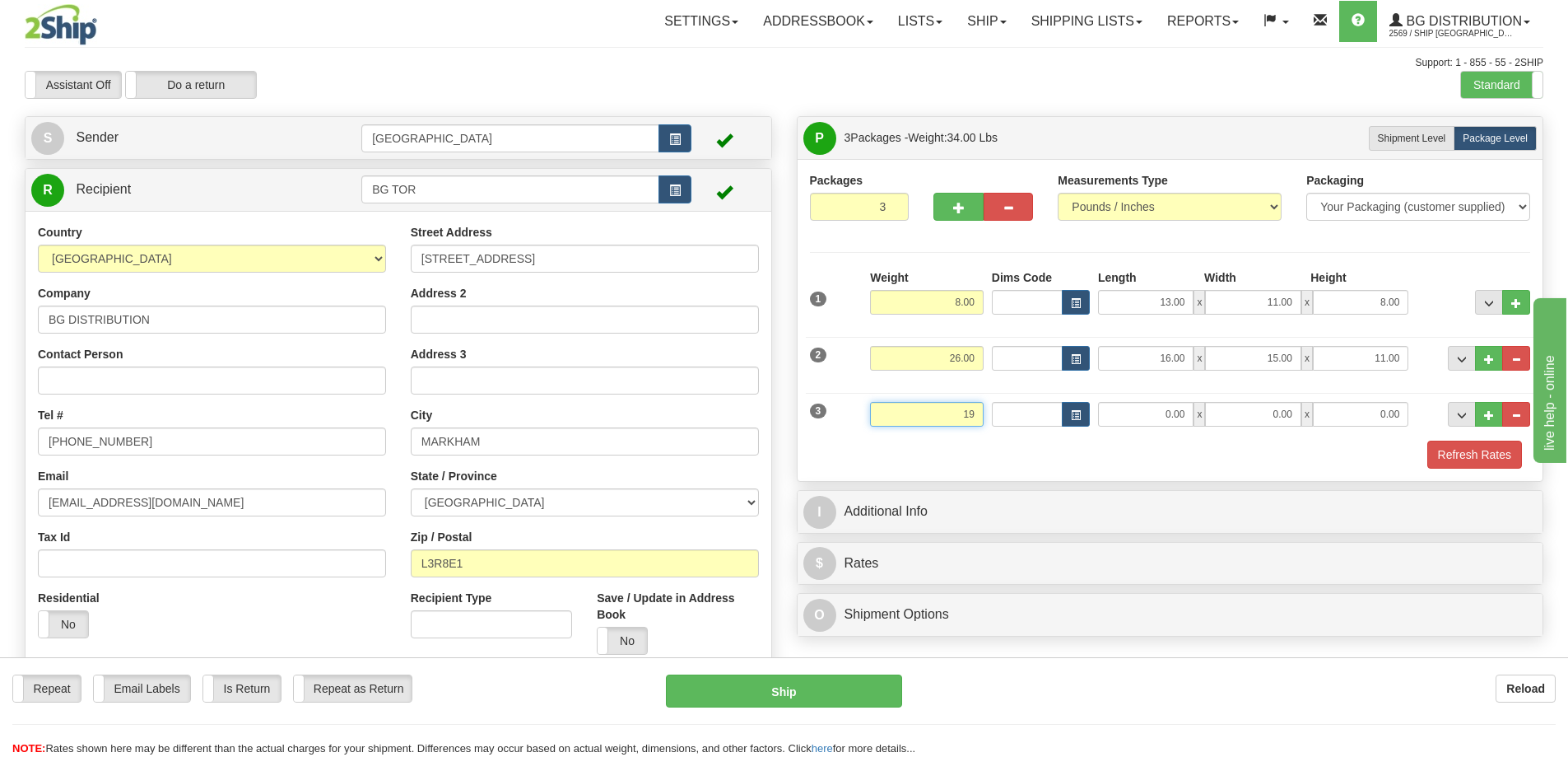
type input "19.00"
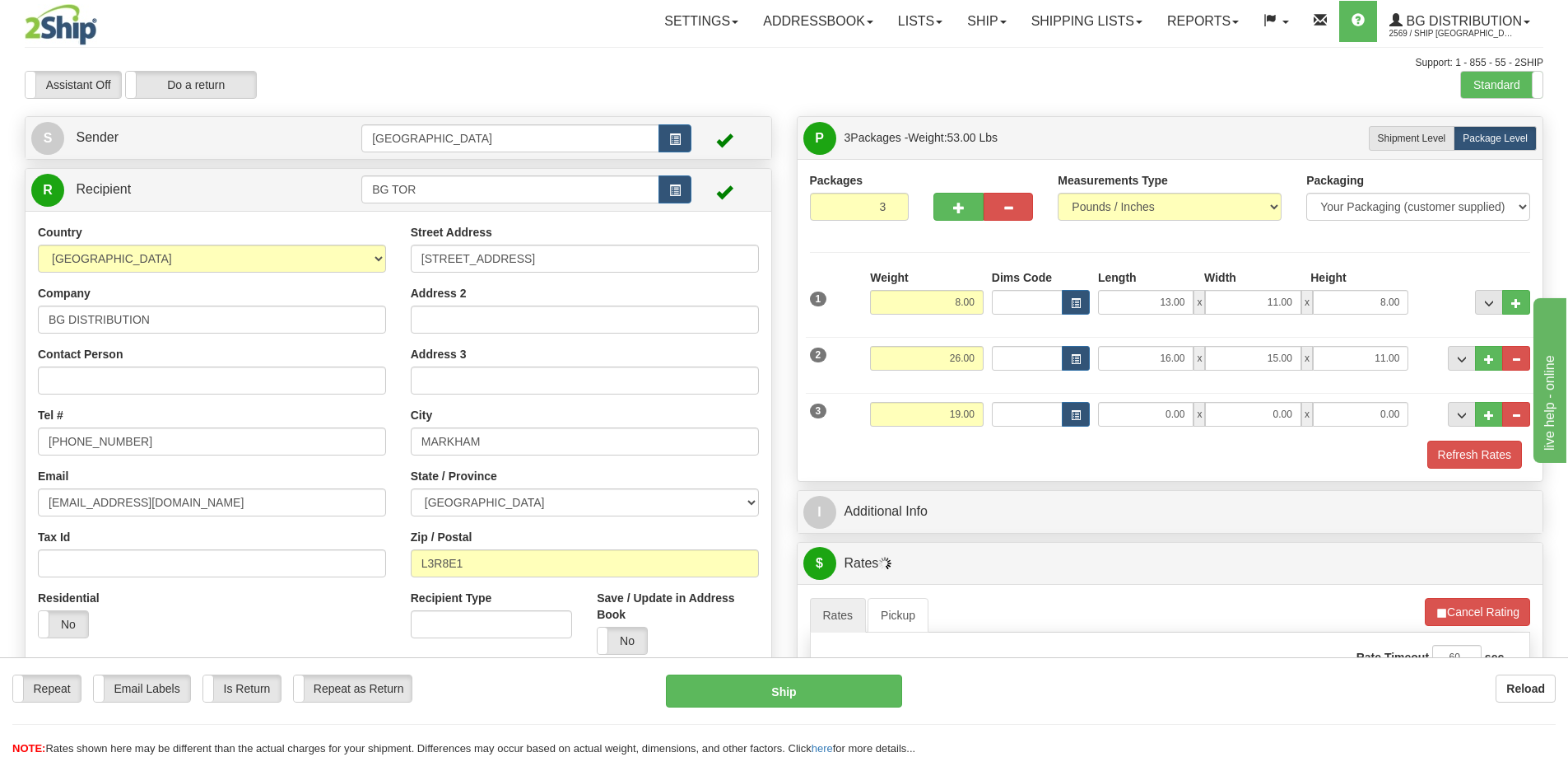
click at [1196, 413] on span "x" at bounding box center [1199, 414] width 12 height 25
click at [1180, 414] on input "0.00" at bounding box center [1146, 414] width 95 height 25
type input "92.00"
type input "4.00"
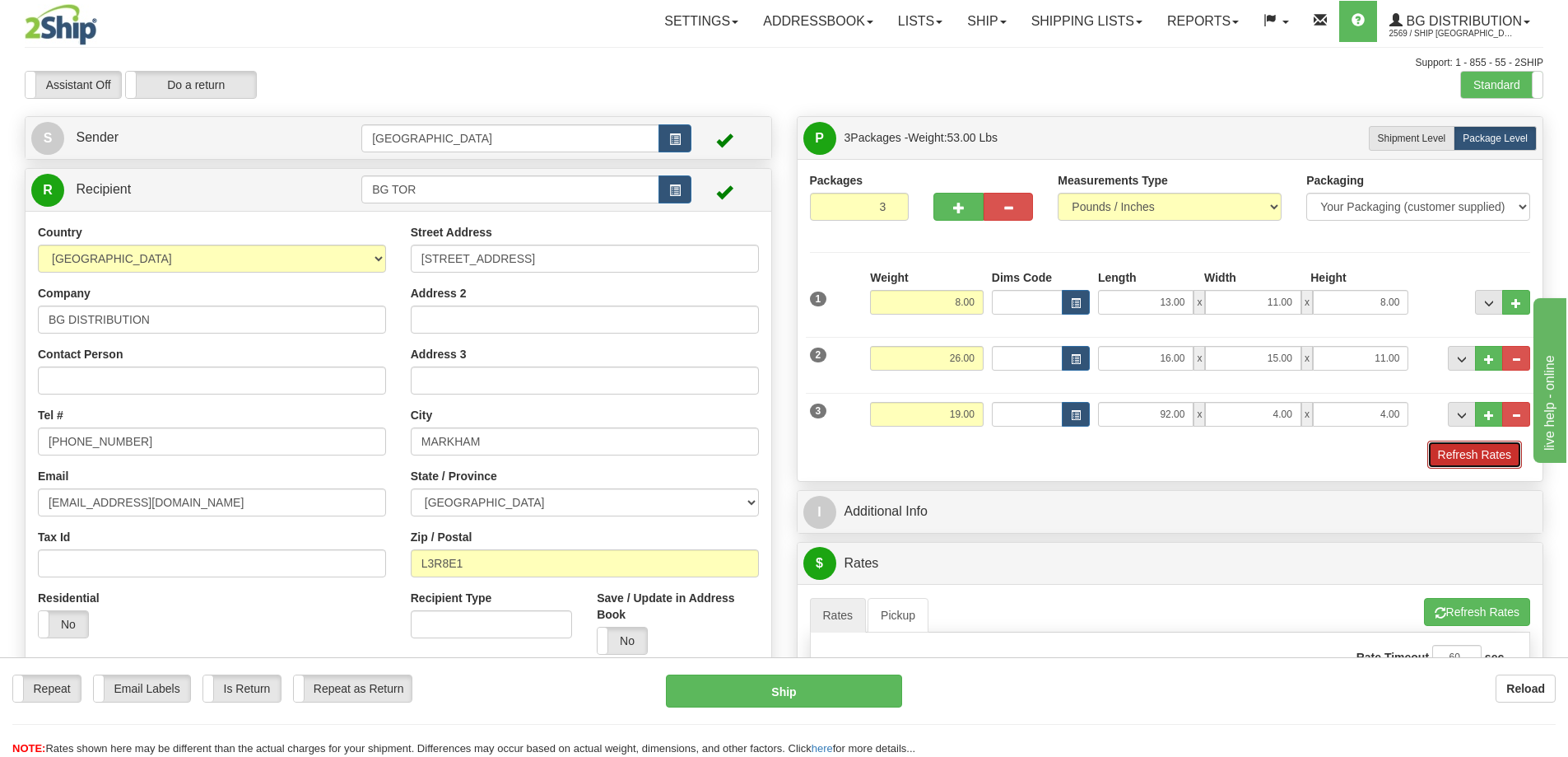
click at [1470, 453] on button "Refresh Rates" at bounding box center [1475, 454] width 95 height 28
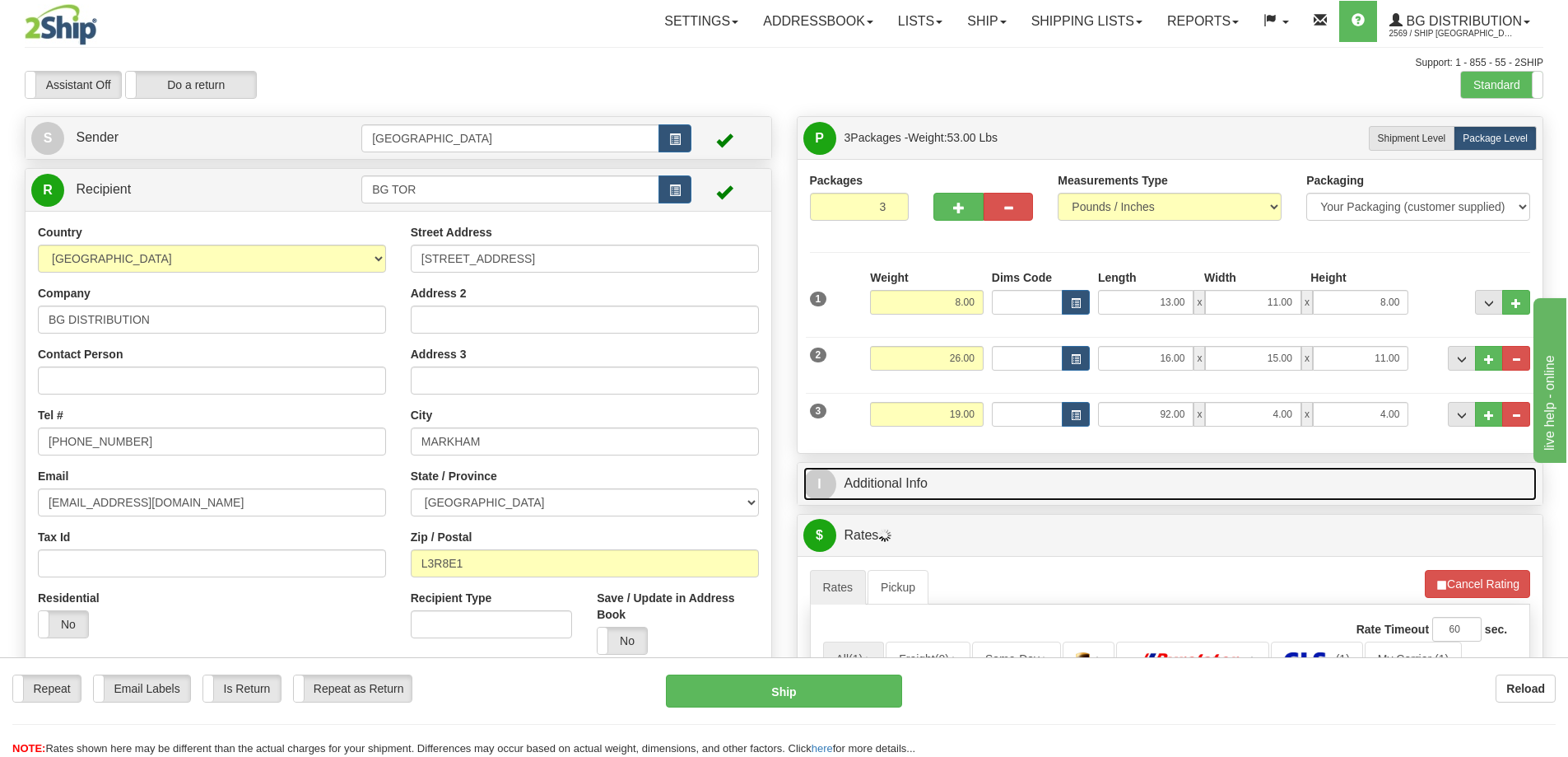
click at [1075, 477] on link "I Additional Info" at bounding box center [1170, 484] width 734 height 34
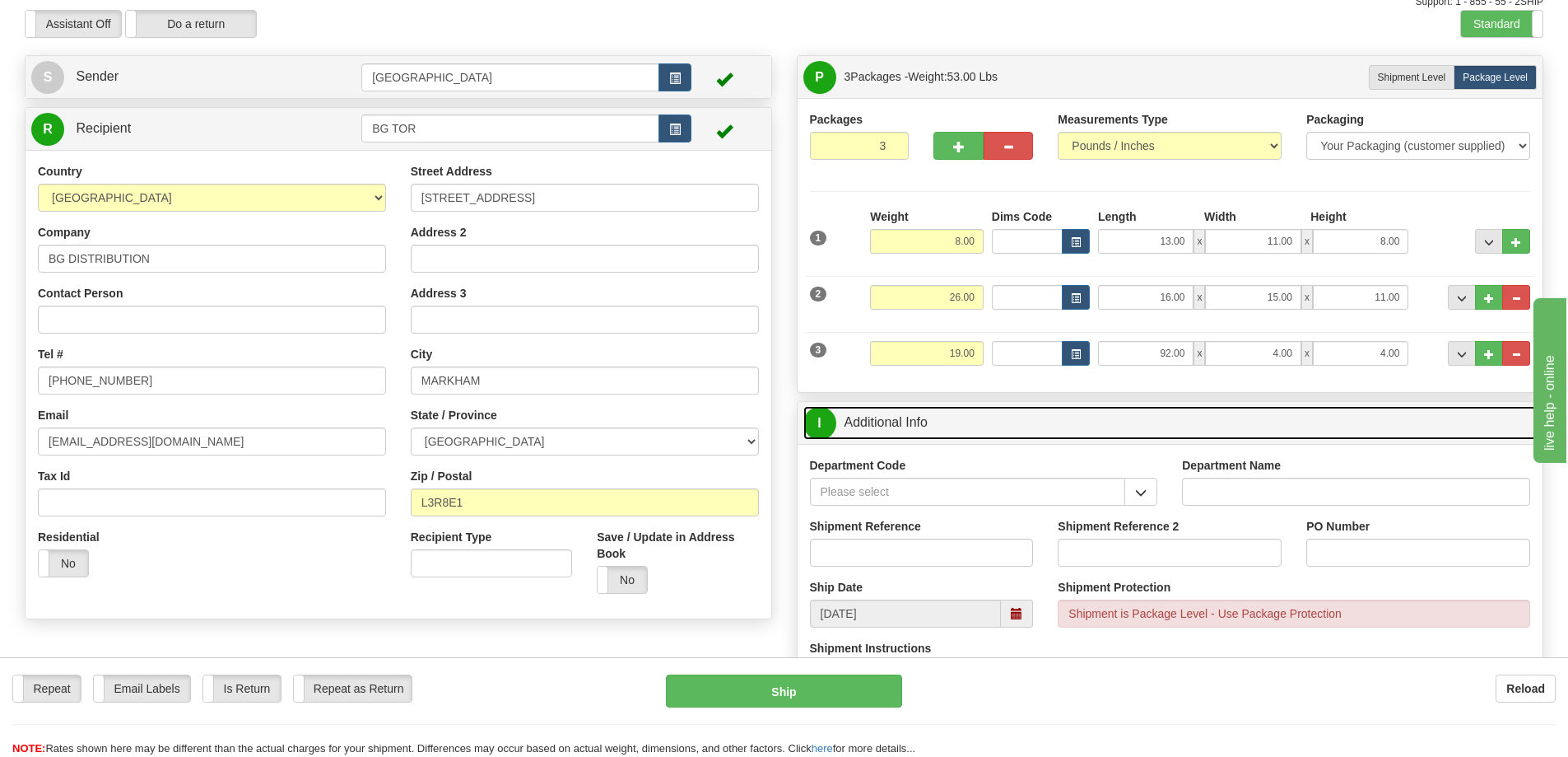
scroll to position [247, 0]
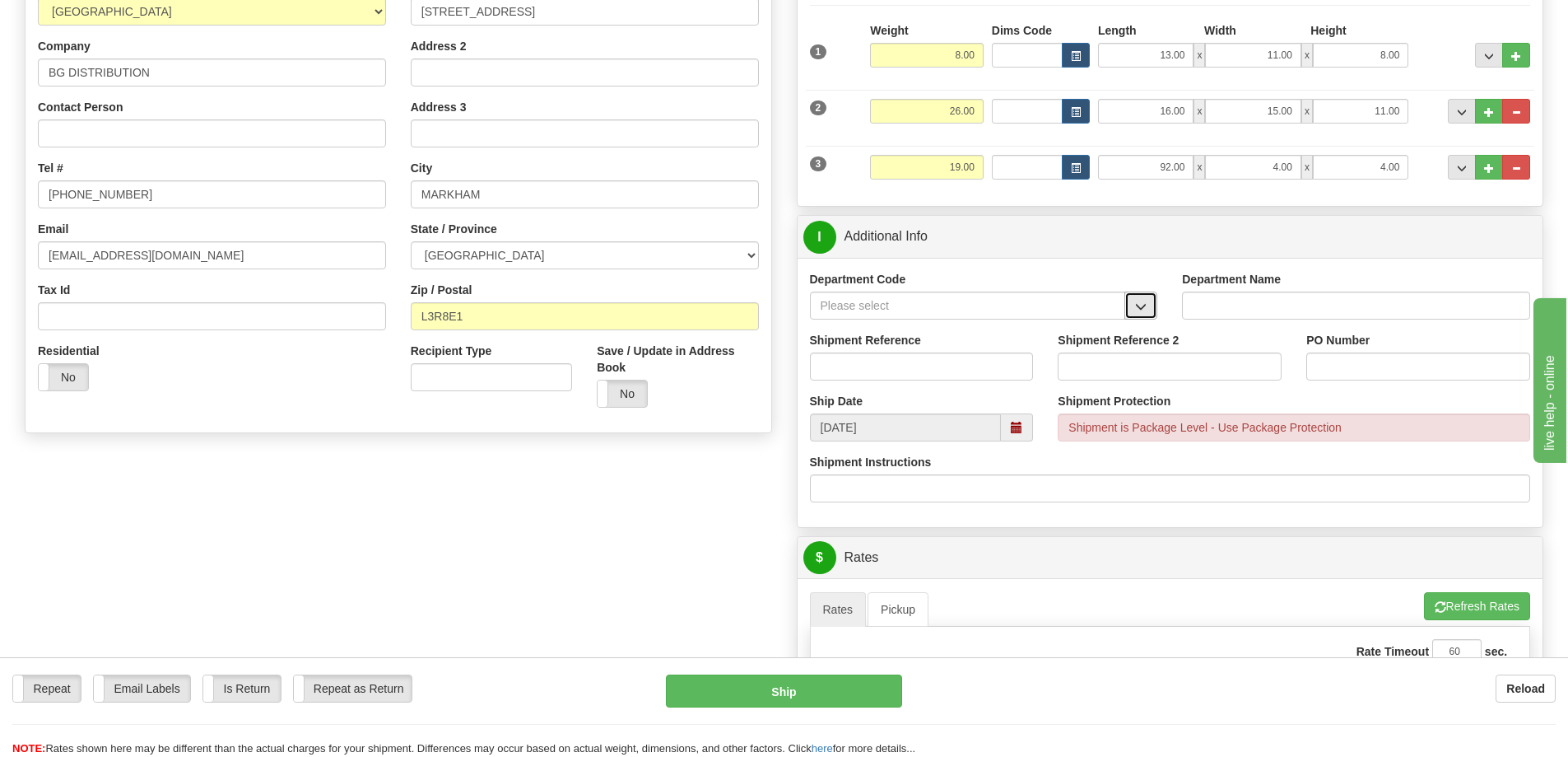
click at [1145, 306] on span "button" at bounding box center [1140, 307] width 12 height 11
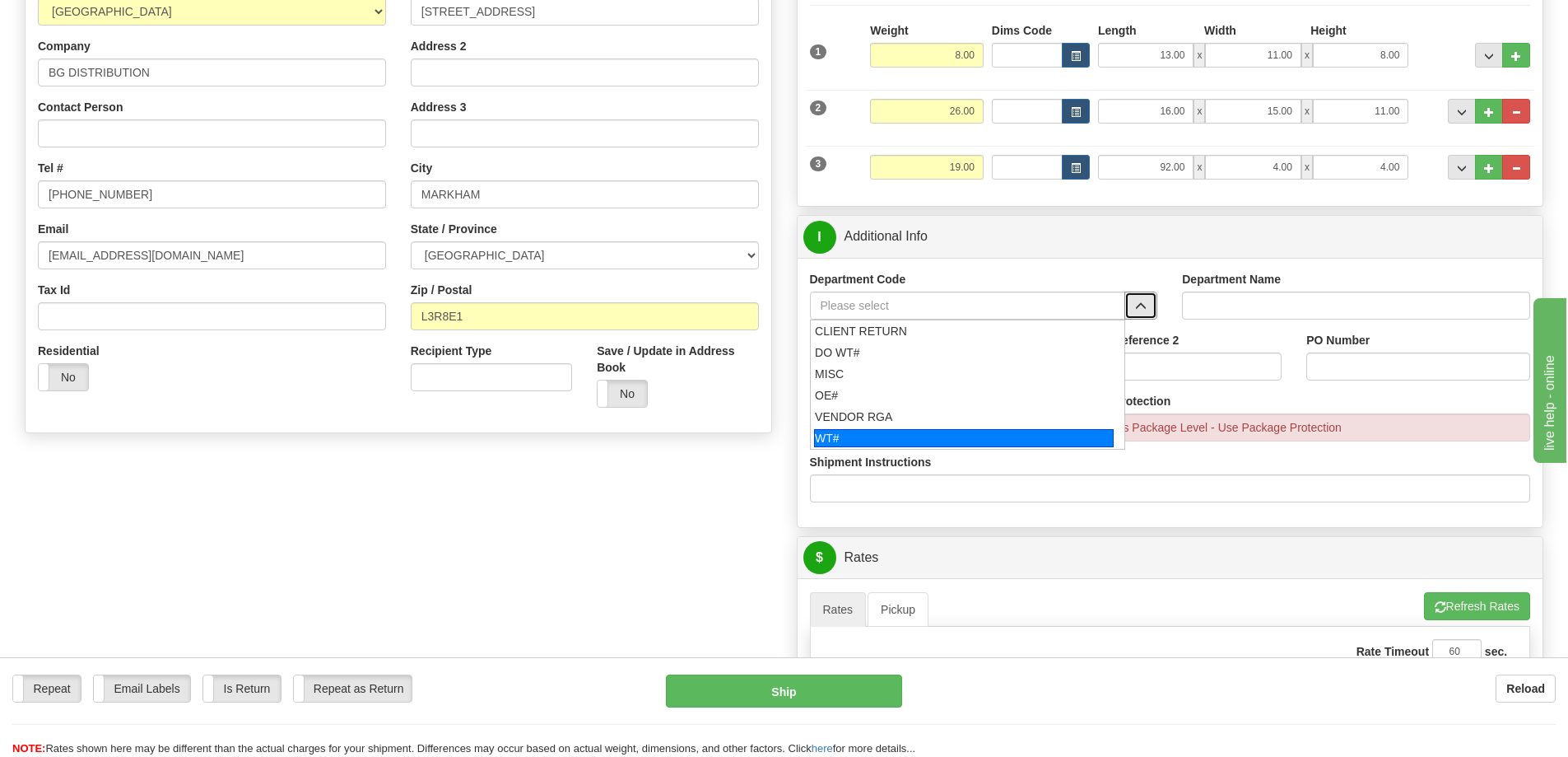
click at [932, 437] on div "WT#" at bounding box center [964, 438] width 299 height 18
type input "WT#"
type input "WAREHOUSE TRANSFERS"
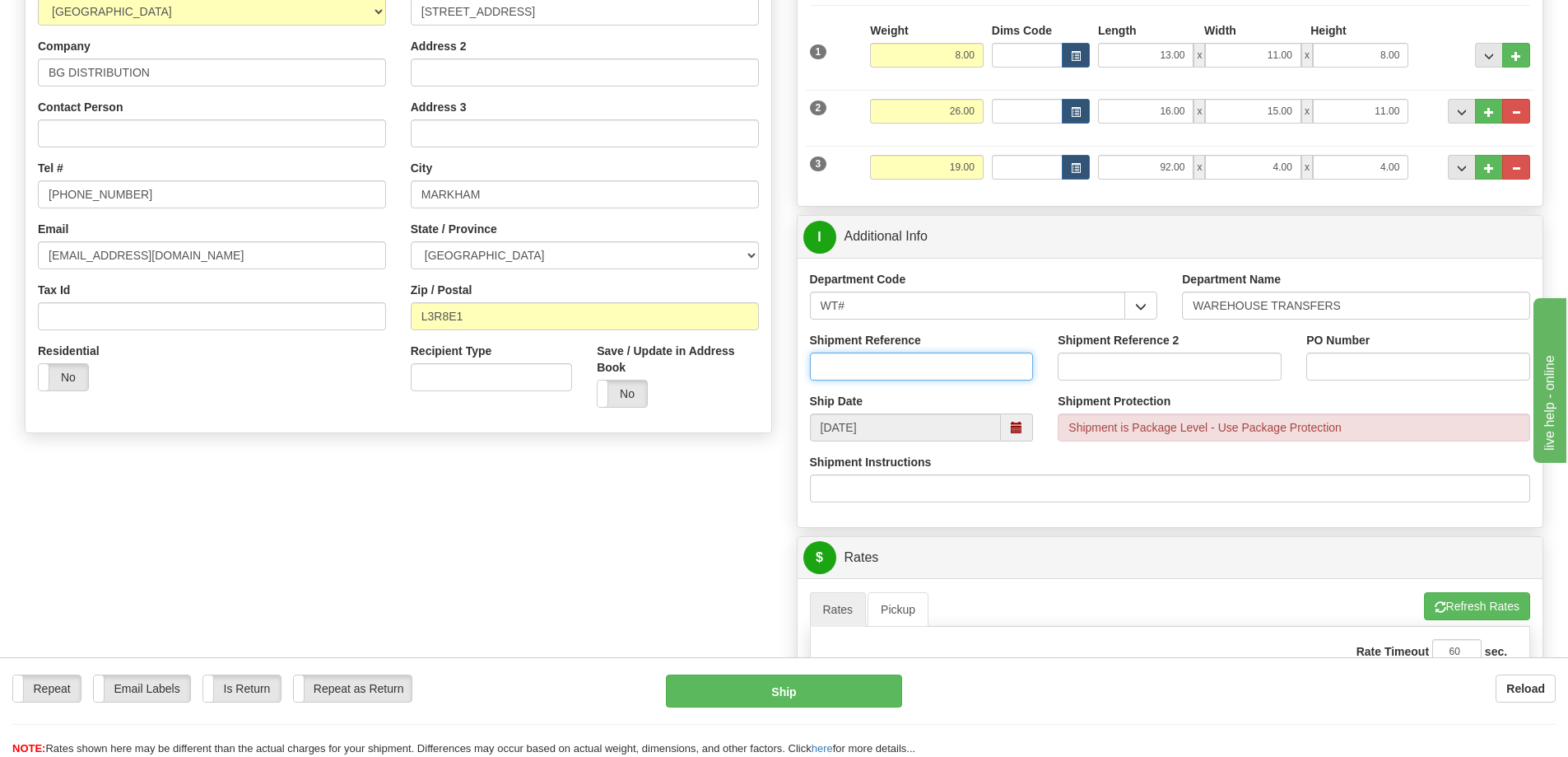
click at [952, 364] on input "Shipment Reference" at bounding box center [922, 366] width 224 height 28
type input "164546-00 164610-00 164650"
click at [1318, 365] on input "PO Number" at bounding box center [1418, 366] width 224 height 28
type input "N/A"
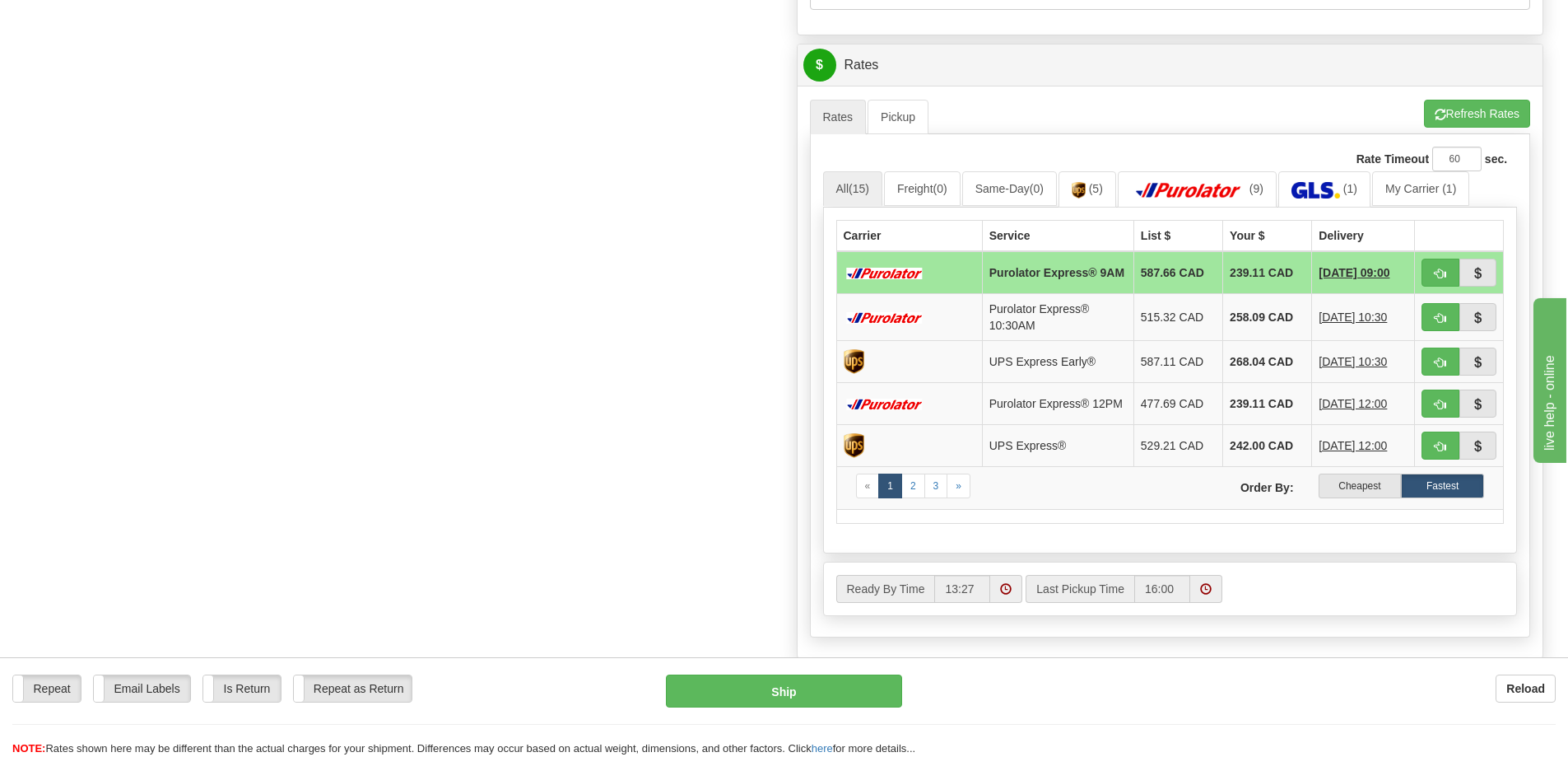
scroll to position [741, 0]
click at [1348, 493] on label "Cheapest" at bounding box center [1360, 484] width 83 height 25
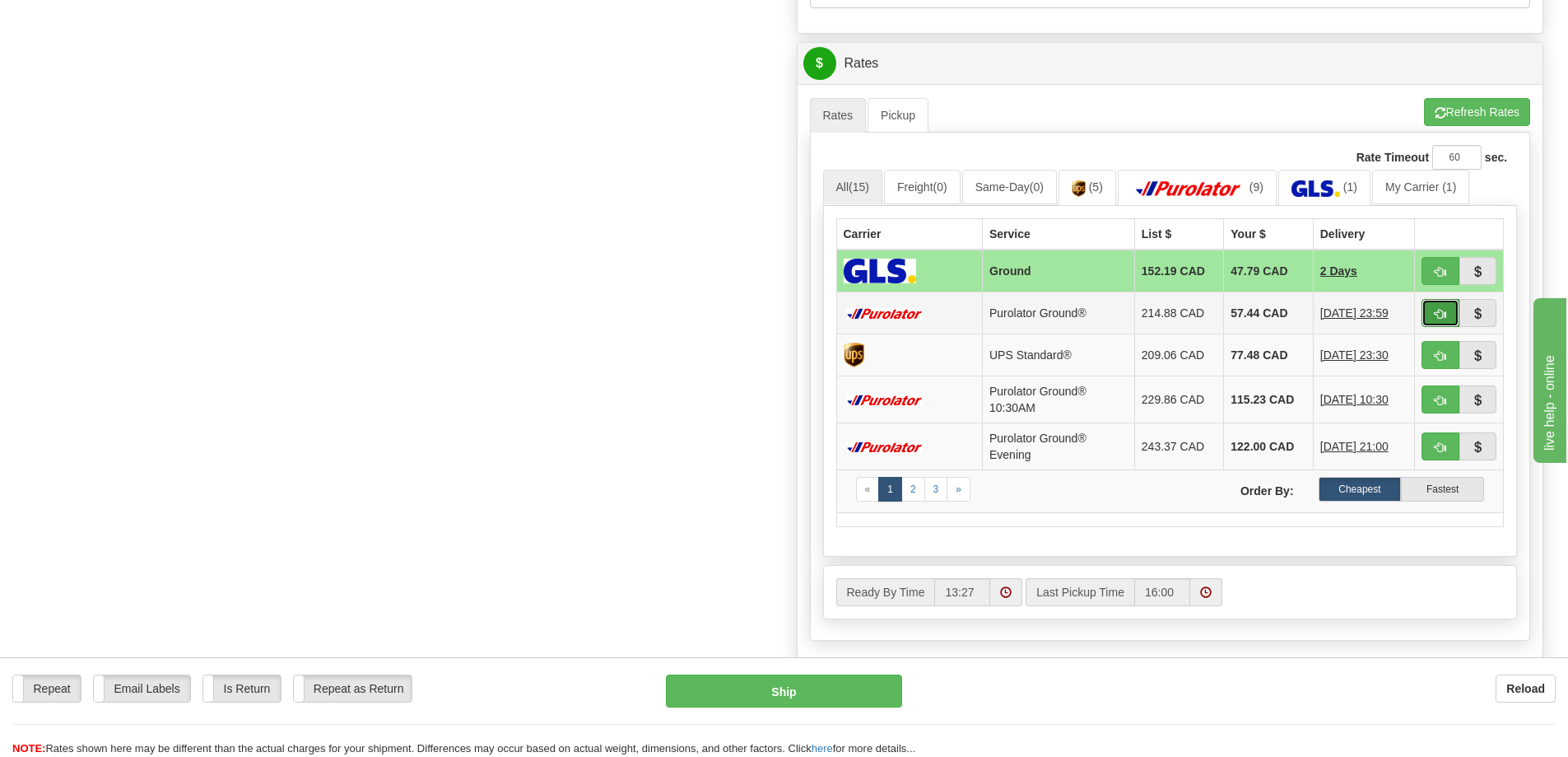
click at [1430, 307] on button "button" at bounding box center [1440, 312] width 38 height 28
type input "260"
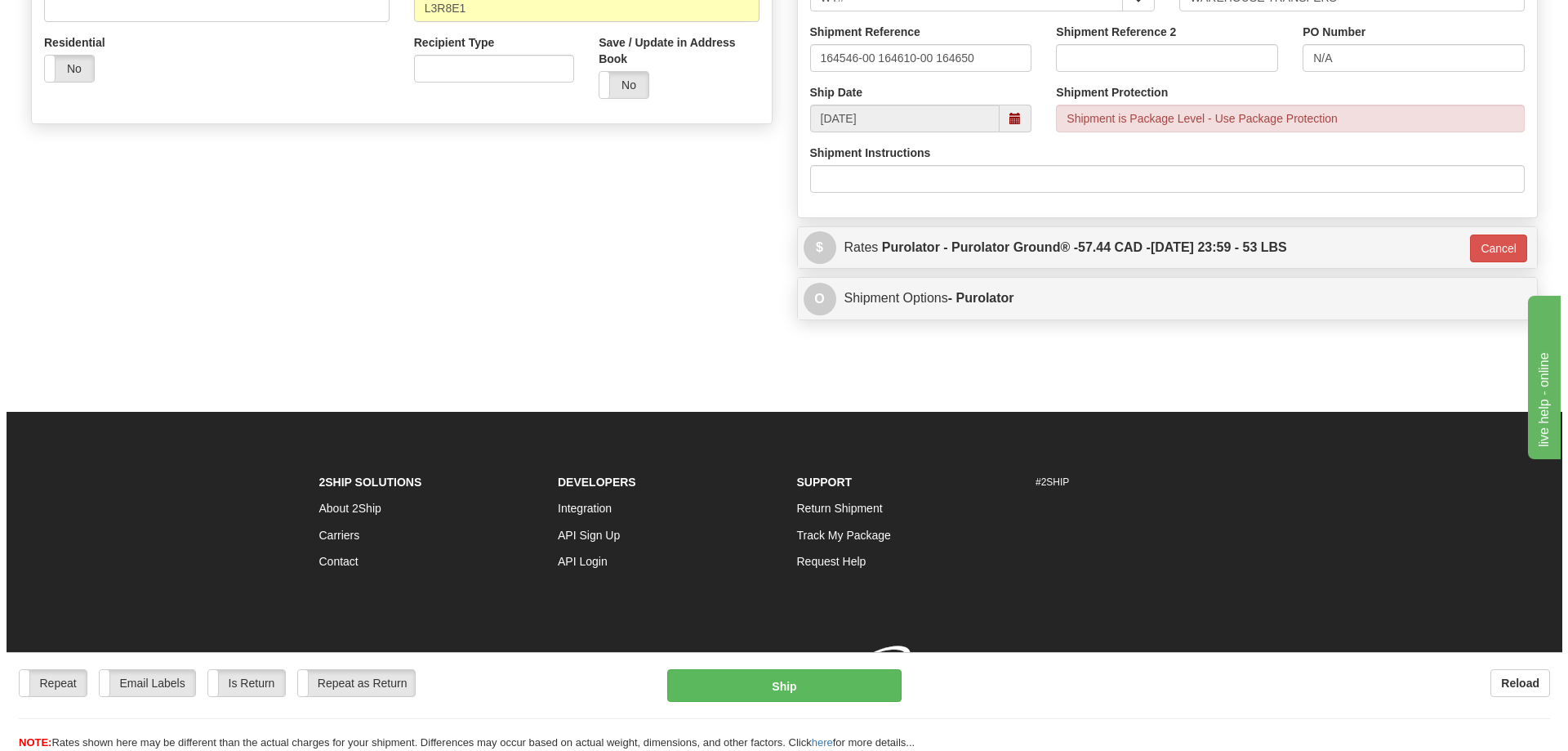
scroll to position [574, 0]
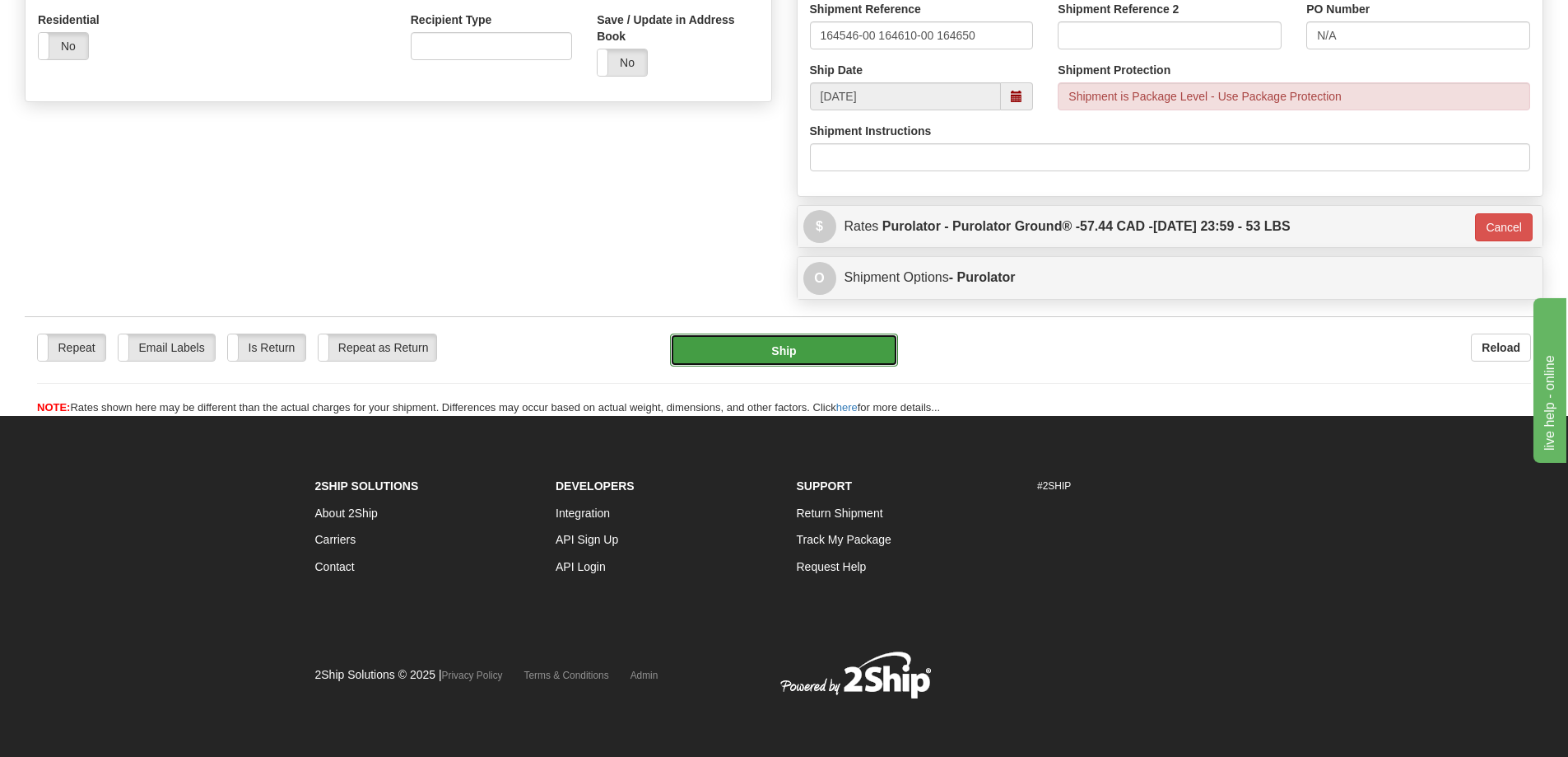
click at [818, 347] on button "Ship" at bounding box center [784, 350] width 228 height 33
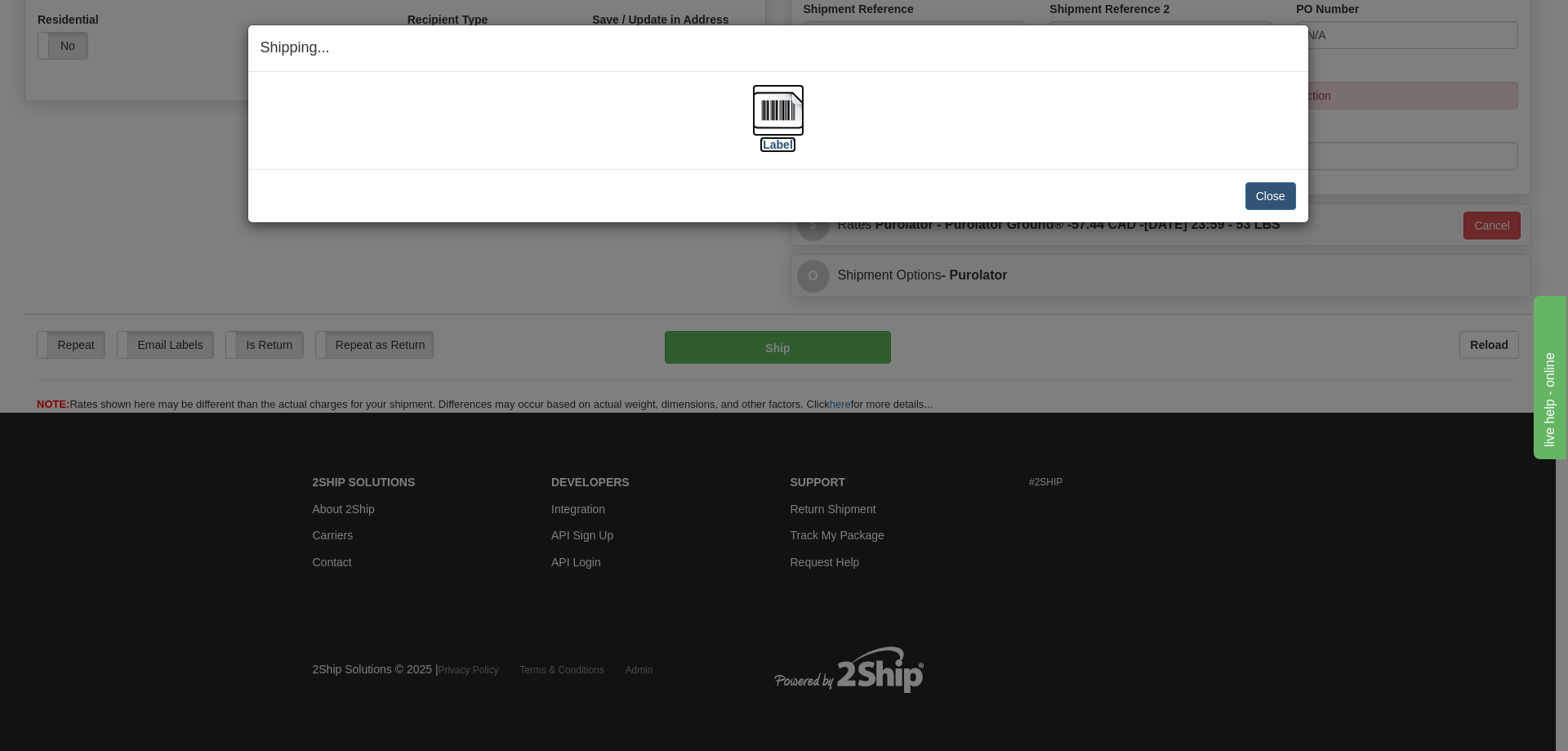
click at [781, 149] on label "[Label]" at bounding box center [778, 144] width 37 height 16
click at [1266, 198] on button "Close" at bounding box center [1270, 196] width 51 height 28
